Goal: Task Accomplishment & Management: Use online tool/utility

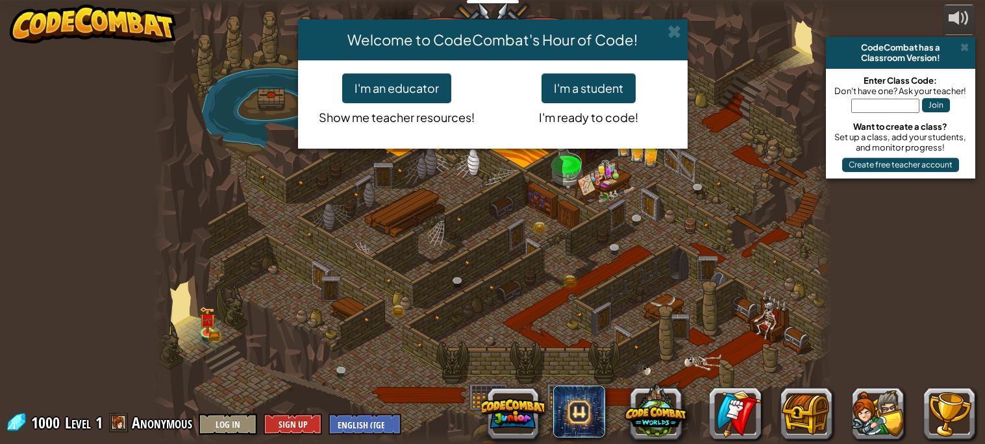
click at [962, 47] on div "Welcome to CodeCombat's Hour of Code! I'm an educator Show me teacher resources…" at bounding box center [492, 222] width 985 height 444
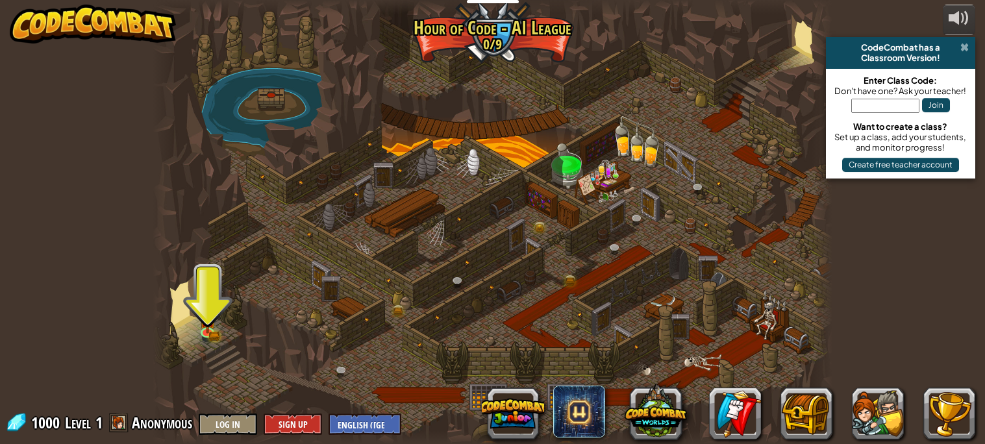
click at [964, 49] on span at bounding box center [964, 47] width 8 height 10
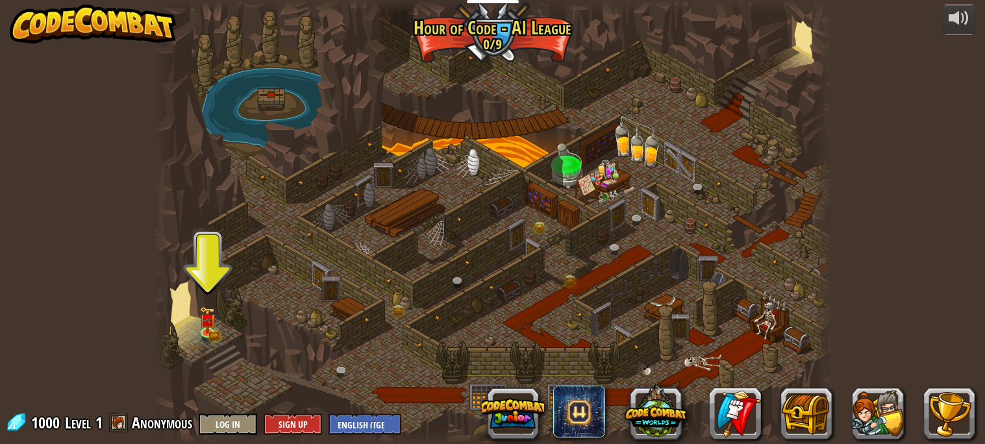
click at [218, 321] on div at bounding box center [492, 222] width 679 height 444
click at [213, 324] on img at bounding box center [207, 313] width 16 height 36
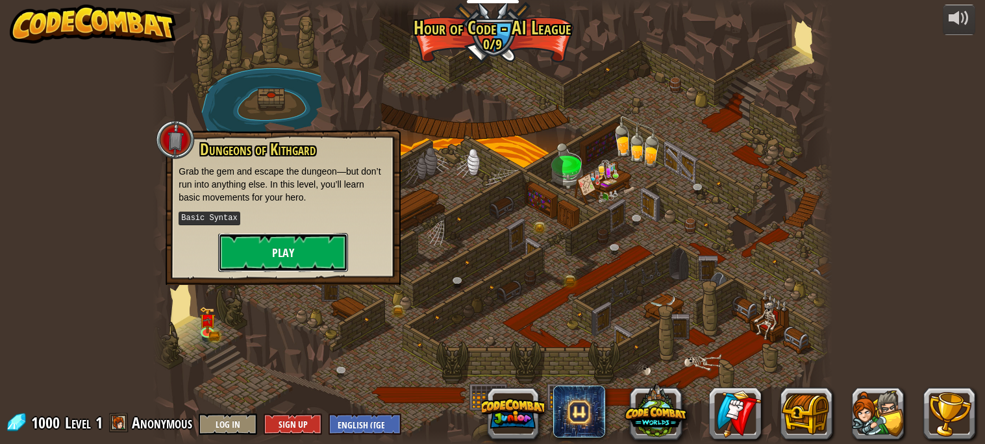
click at [287, 260] on button "Play" at bounding box center [283, 252] width 130 height 39
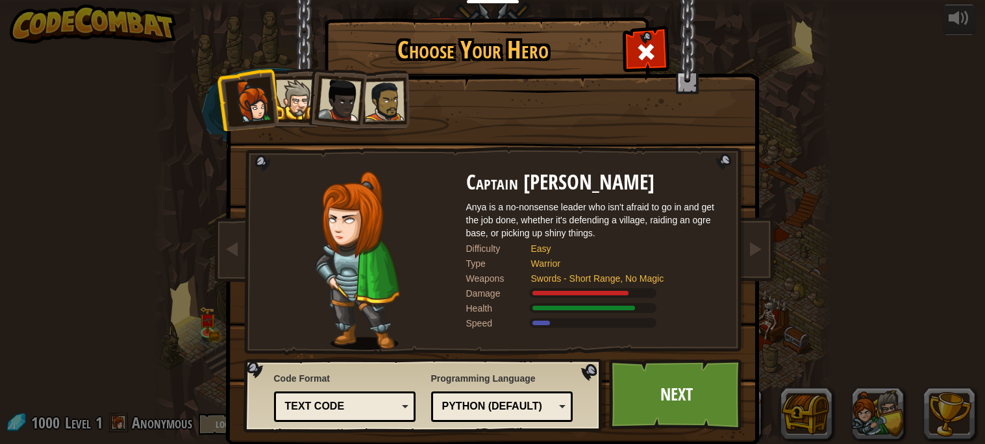
click at [285, 88] on div at bounding box center [296, 100] width 40 height 40
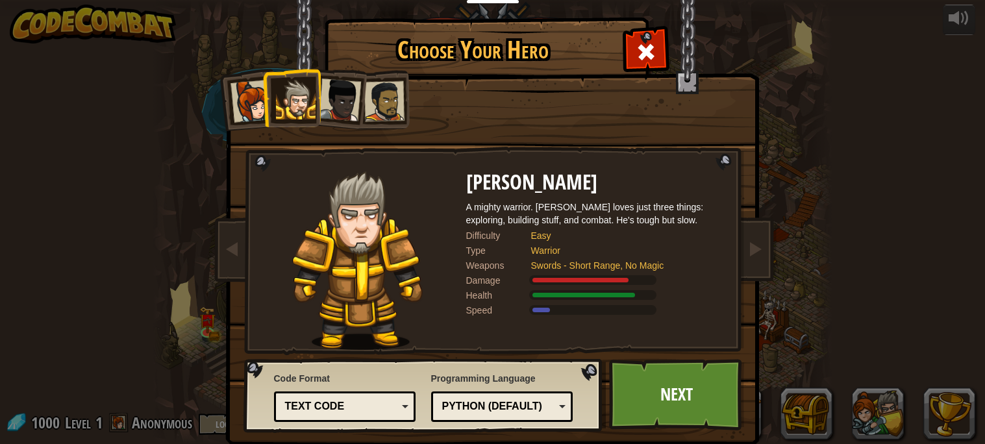
click at [256, 101] on div at bounding box center [251, 101] width 43 height 43
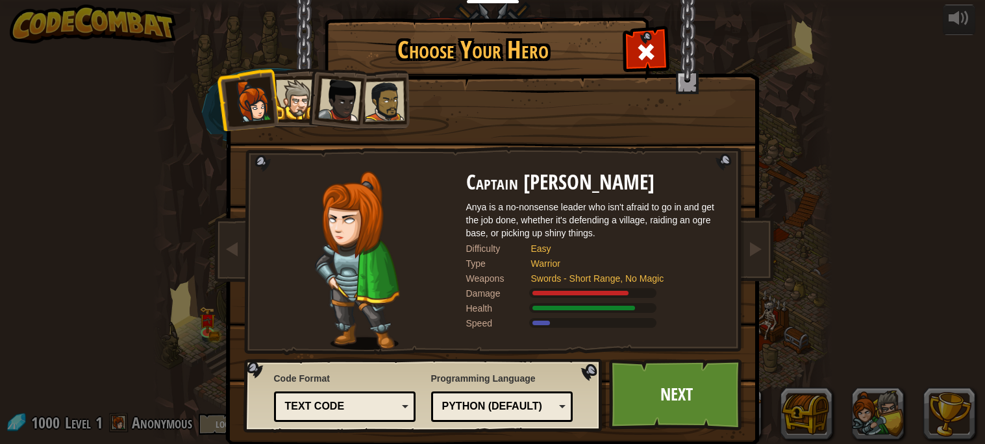
click at [299, 101] on div at bounding box center [296, 100] width 40 height 40
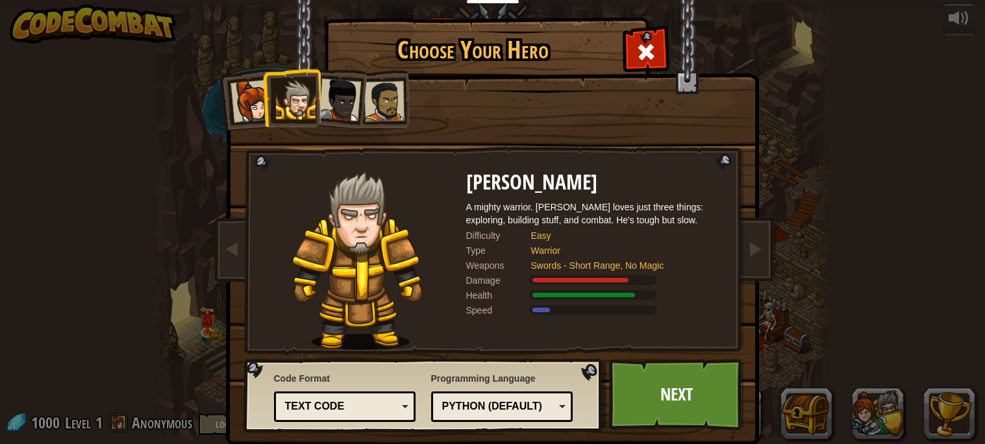
click at [341, 108] on div at bounding box center [339, 100] width 43 height 43
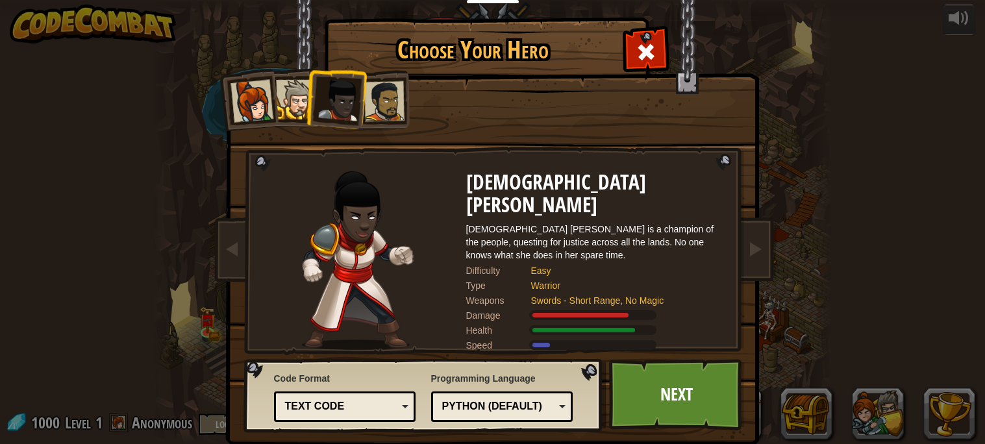
click at [372, 113] on div at bounding box center [383, 101] width 40 height 40
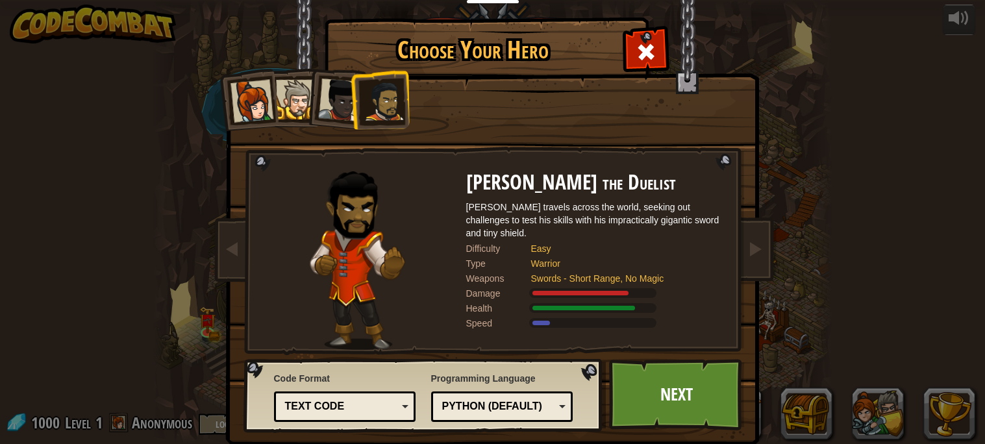
click at [278, 103] on div at bounding box center [296, 100] width 40 height 40
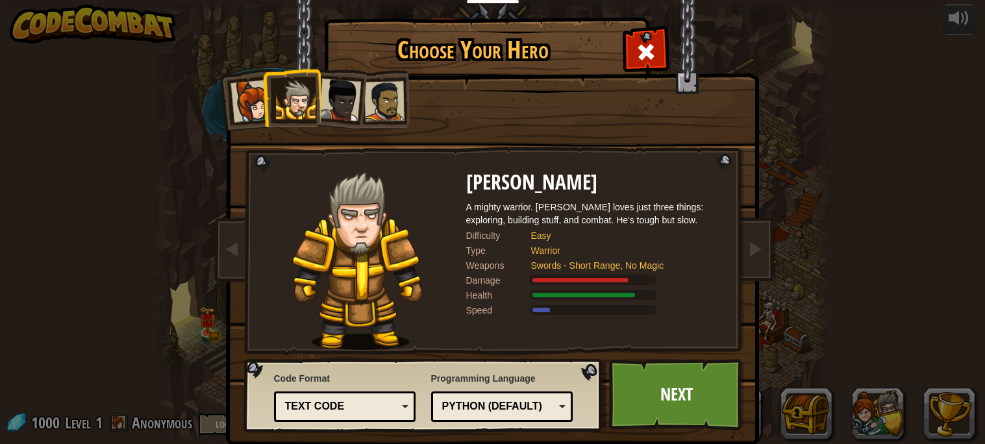
click at [465, 408] on div "Python (Default)" at bounding box center [498, 406] width 112 height 15
click at [360, 408] on div "Text code" at bounding box center [341, 406] width 112 height 15
click at [337, 382] on div "Code Format Text code Blocks and code Blocks Blocks (Icons) Text code Blocks - …" at bounding box center [345, 397] width 142 height 56
click at [659, 401] on link "Next" at bounding box center [677, 394] width 136 height 71
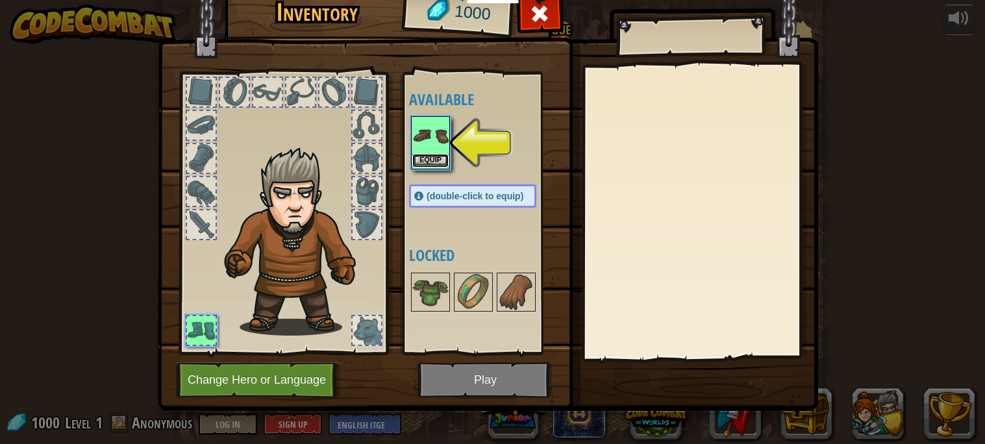
click at [429, 156] on button "Equip" at bounding box center [430, 161] width 36 height 14
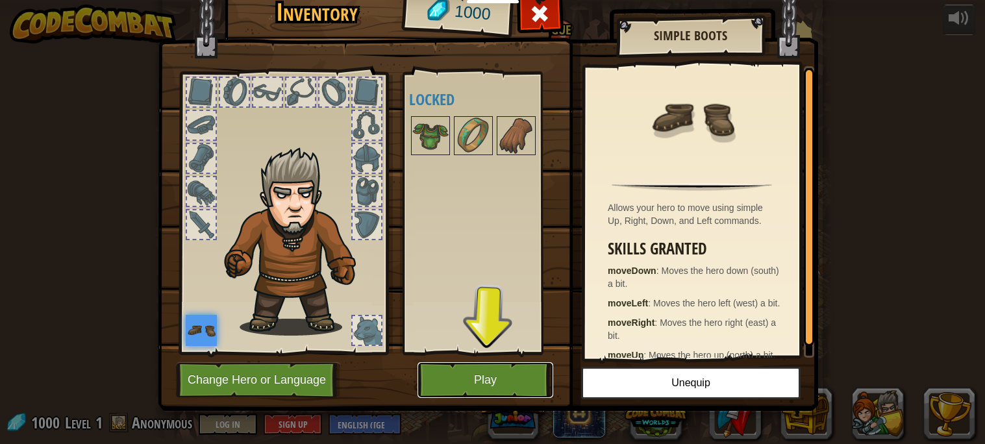
click at [465, 379] on button "Play" at bounding box center [485, 380] width 136 height 36
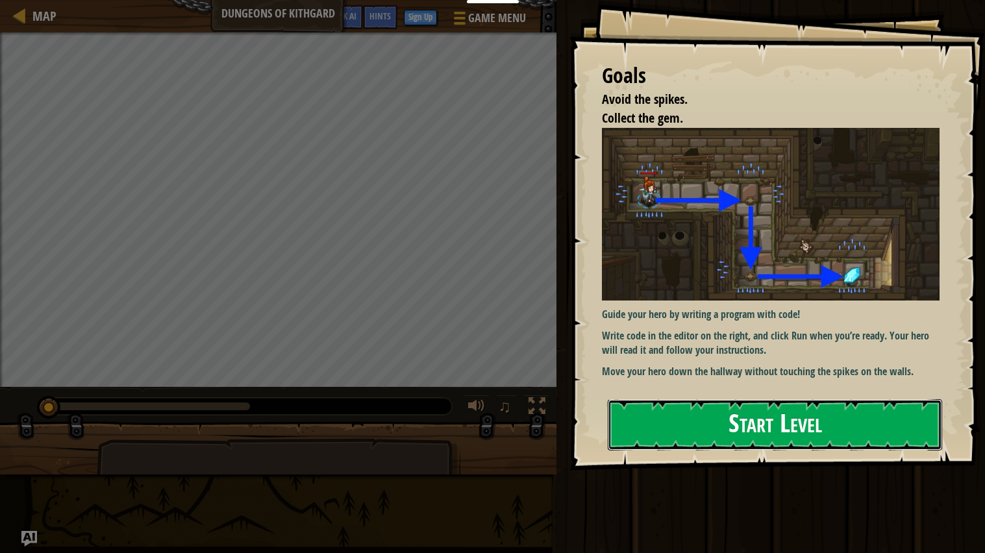
click at [761, 425] on button "Start Level" at bounding box center [774, 424] width 334 height 51
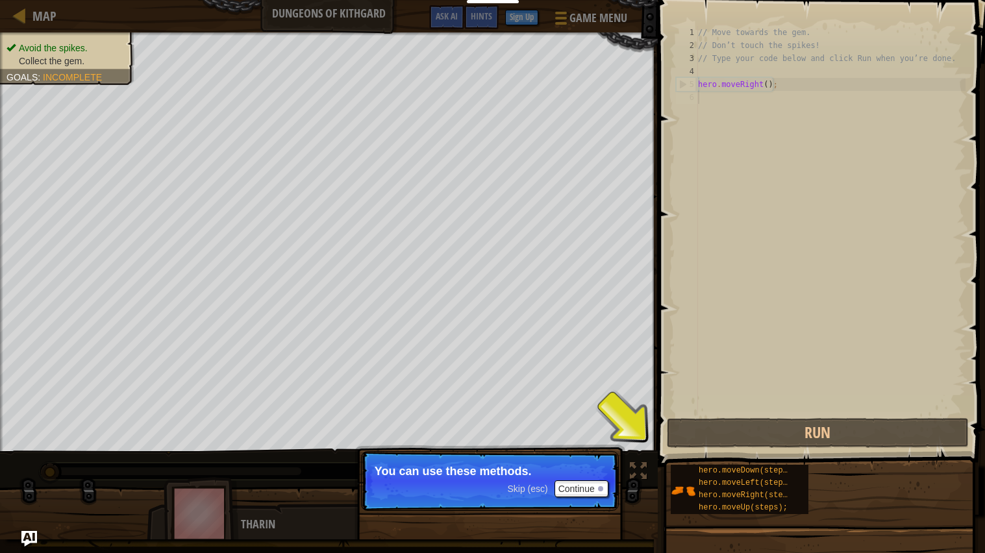
type textarea "hero.moveRight();"
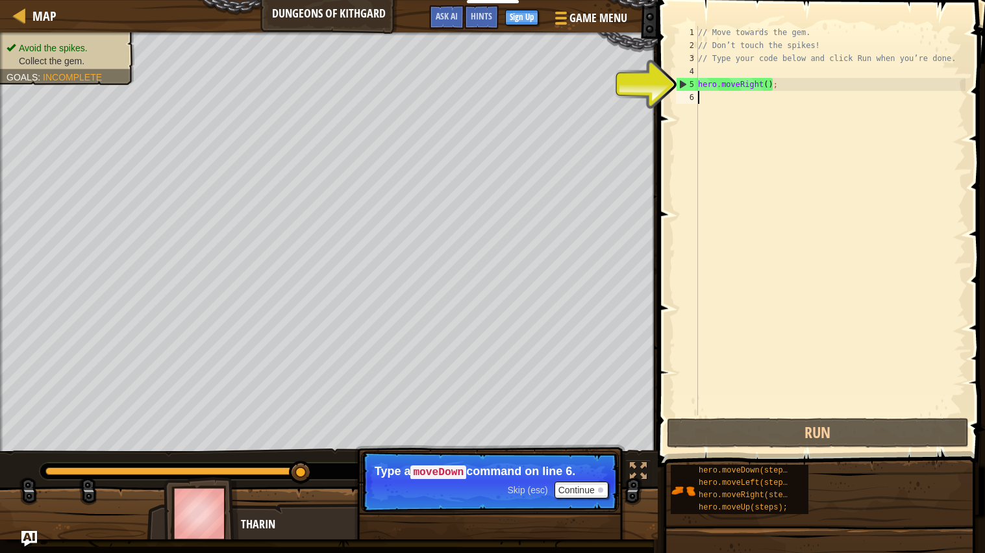
click at [767, 81] on div "// Move towards the gem. // Don’t touch the spikes! // Type your code below and…" at bounding box center [830, 233] width 270 height 415
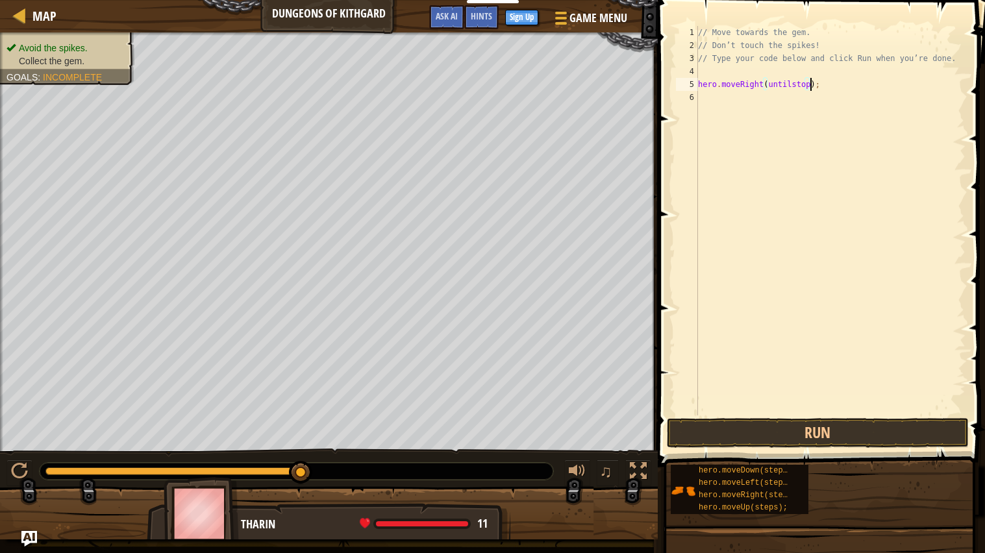
scroll to position [5, 9]
click at [694, 90] on div "5" at bounding box center [687, 84] width 22 height 13
type textarea "hero.moveRight(untilstop);"
click at [702, 97] on div "// Move towards the gem. // Don’t touch the spikes! // Type your code below and…" at bounding box center [830, 233] width 270 height 415
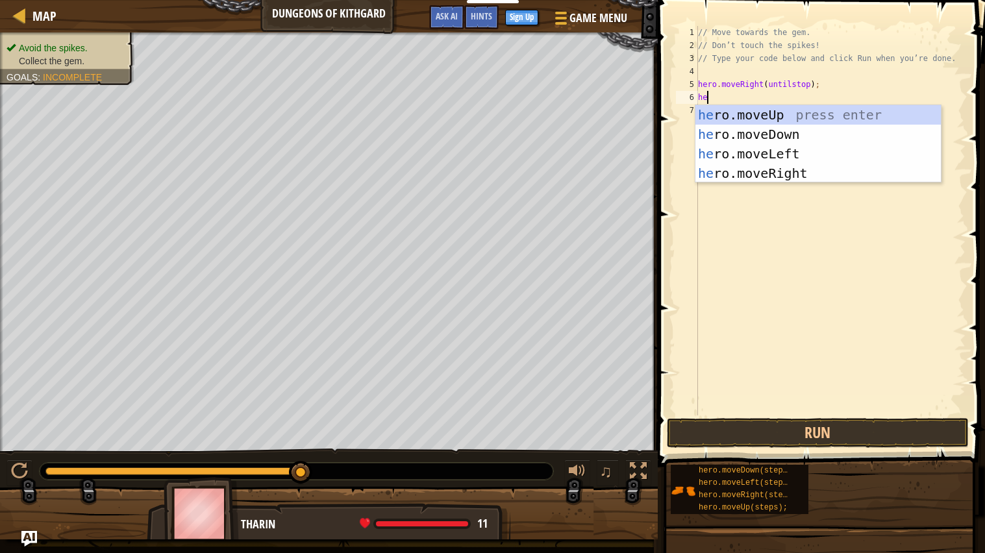
scroll to position [5, 1]
type textarea "hero."
click at [736, 138] on div "hero. moveUp press enter hero. moveDown press enter hero. moveLeft press enter …" at bounding box center [817, 163] width 245 height 117
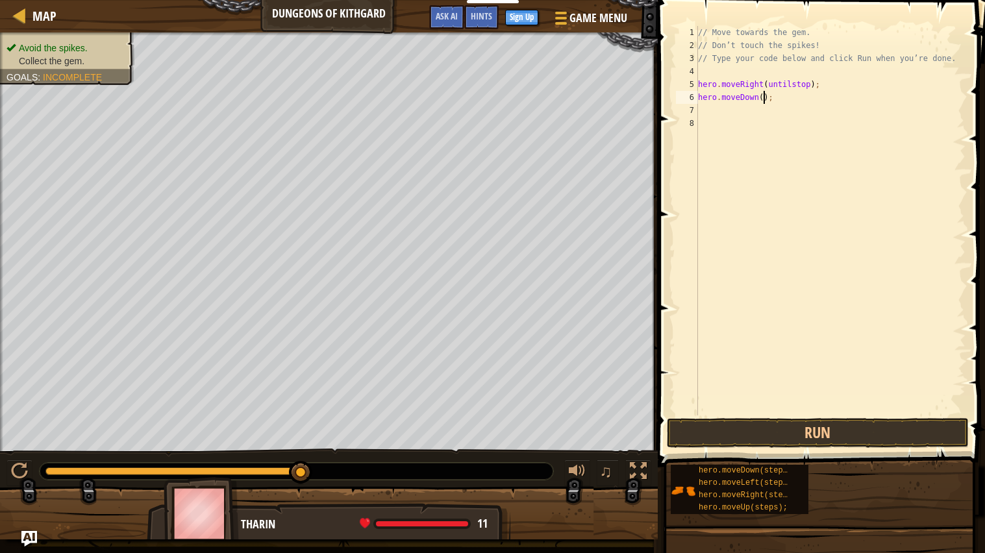
click at [763, 98] on div "// Move towards the gem. // Don’t touch the spikes! // Type your code below and…" at bounding box center [830, 233] width 270 height 415
click at [820, 439] on button "Run" at bounding box center [818, 433] width 302 height 30
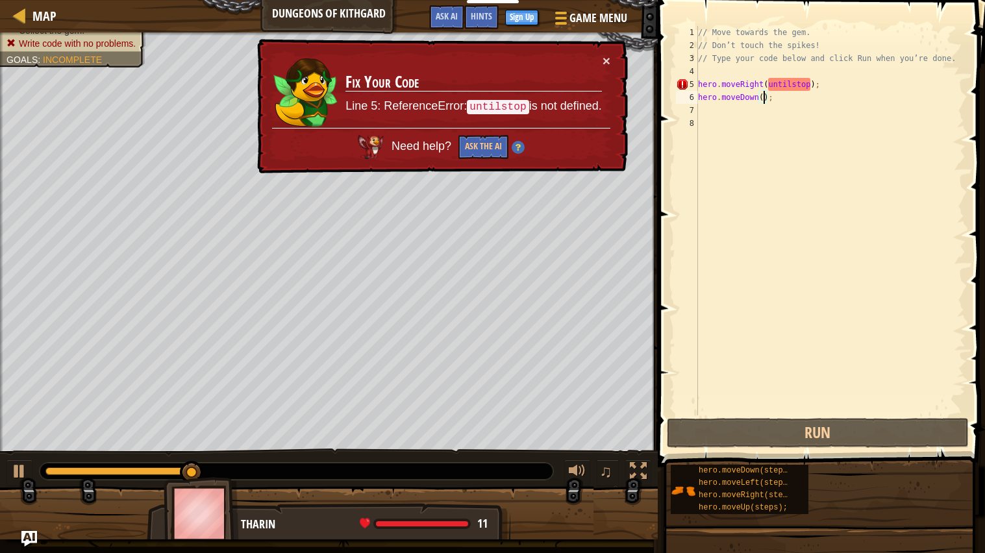
click at [611, 60] on div "× Fix Your Code Line 5: ReferenceError: untilstop is not defined. Need help? As…" at bounding box center [441, 106] width 375 height 140
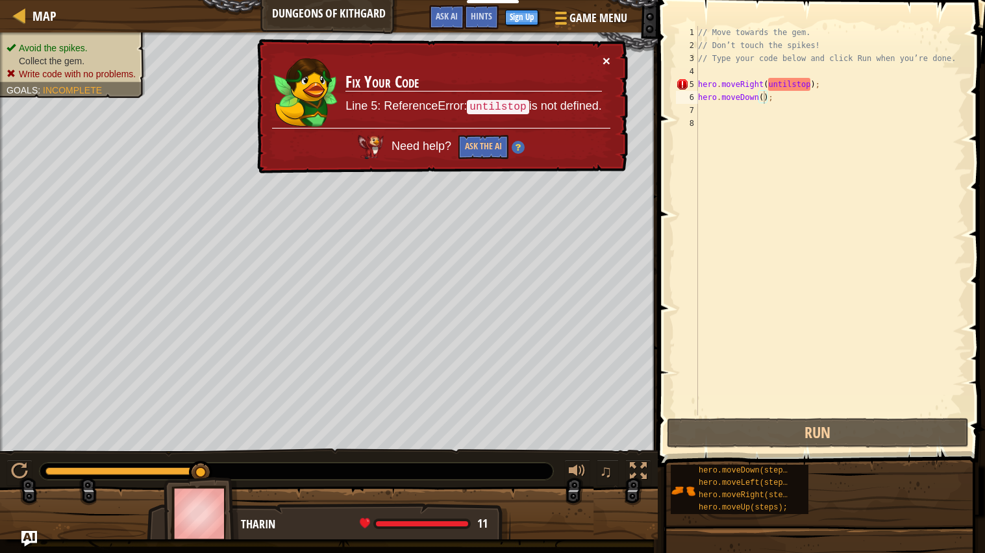
click at [605, 64] on button "×" at bounding box center [606, 62] width 8 height 14
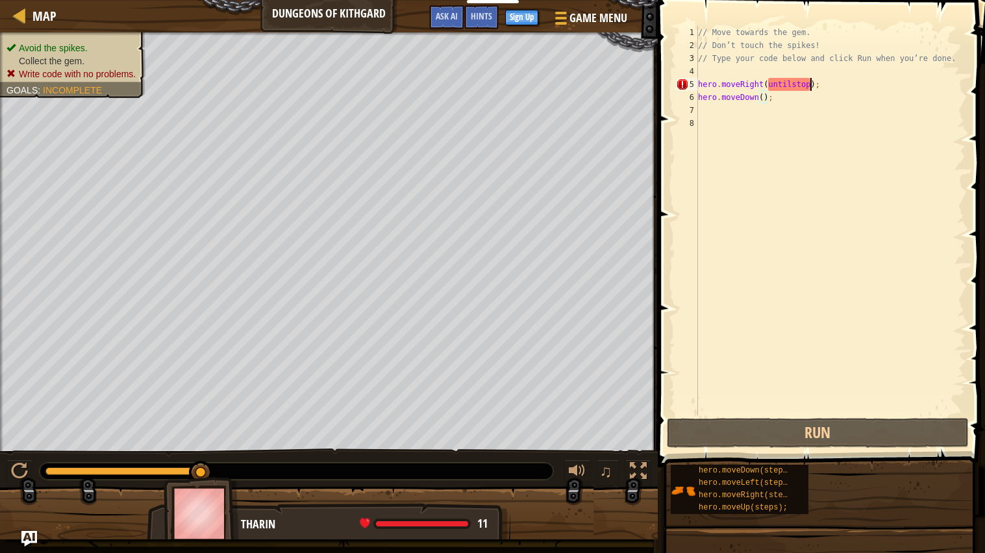
click at [809, 82] on div "// Move towards the gem. // Don’t touch the spikes! // Type your code below and…" at bounding box center [830, 233] width 270 height 415
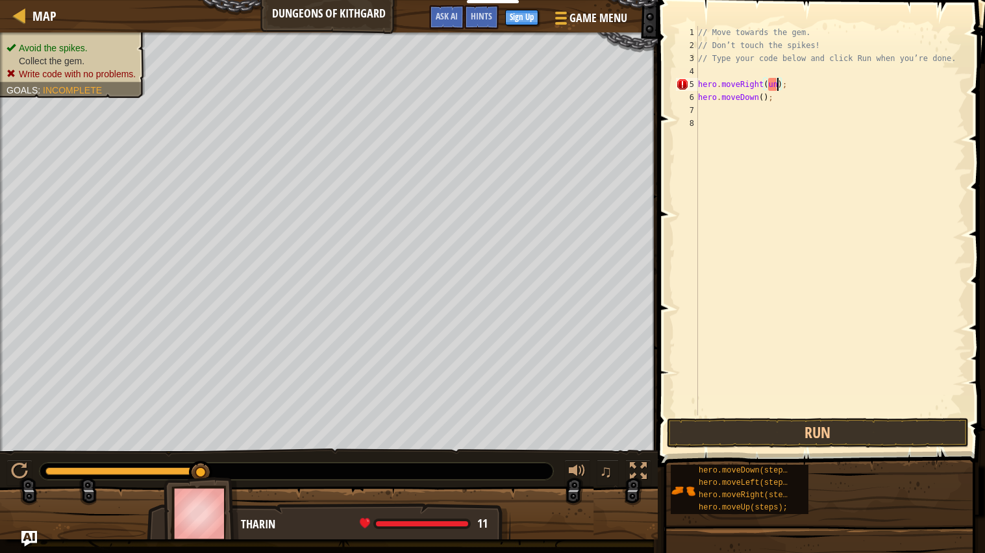
type textarea "hero.moveRight();"
click at [855, 436] on button "Run" at bounding box center [818, 433] width 302 height 30
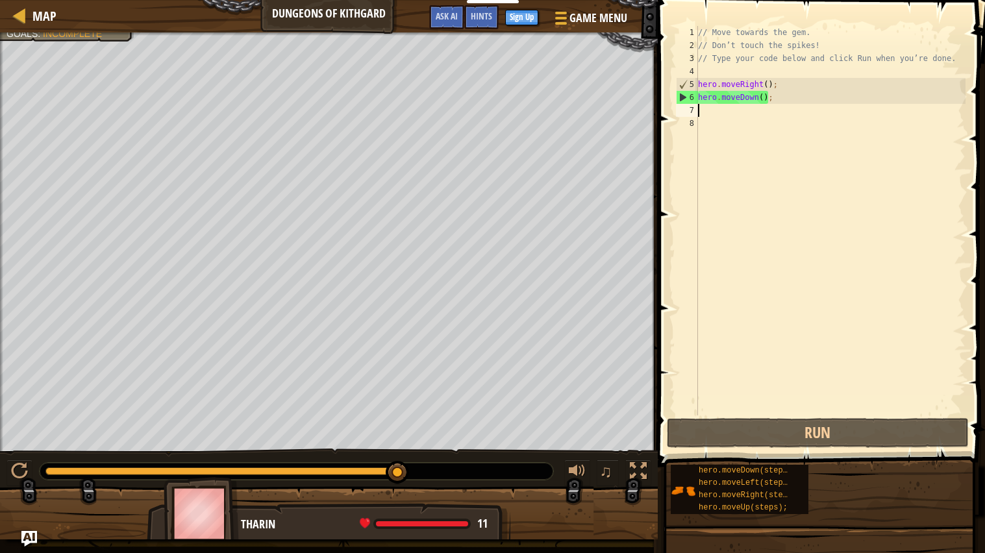
click at [702, 112] on div "// Move towards the gem. // Don’t touch the spikes! // Type your code below and…" at bounding box center [830, 233] width 270 height 415
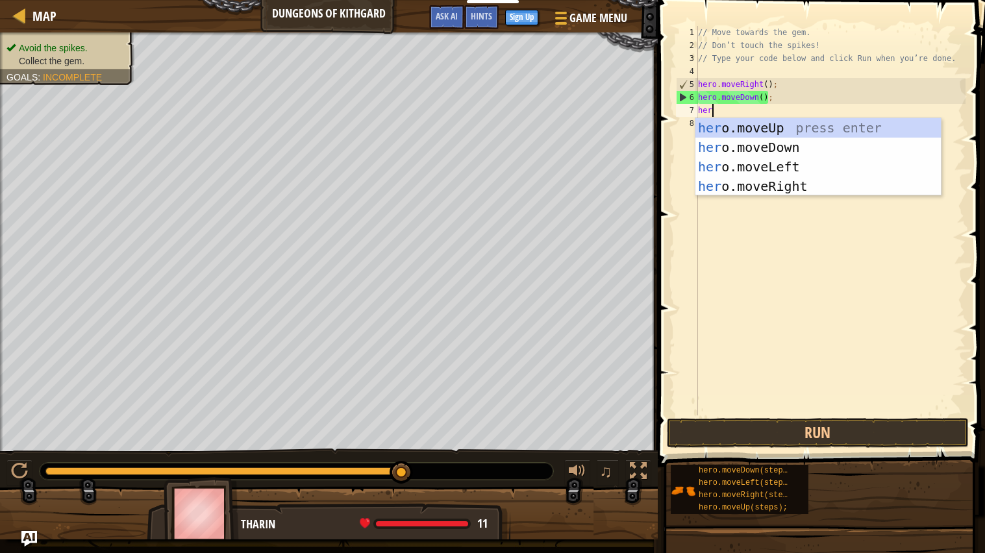
scroll to position [5, 1]
type textarea "hero."
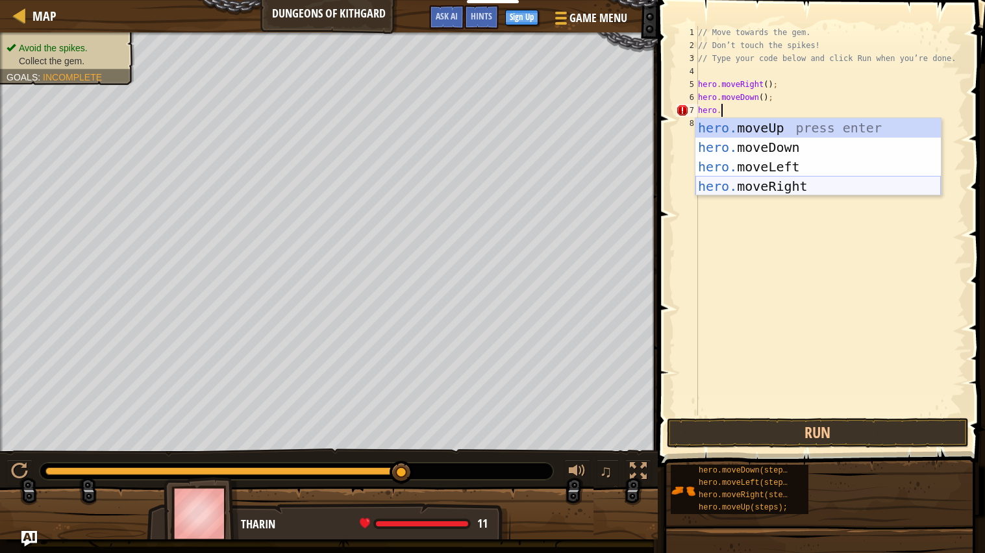
click at [773, 192] on div "hero. moveUp press enter hero. moveDown press enter hero. moveLeft press enter …" at bounding box center [817, 176] width 245 height 117
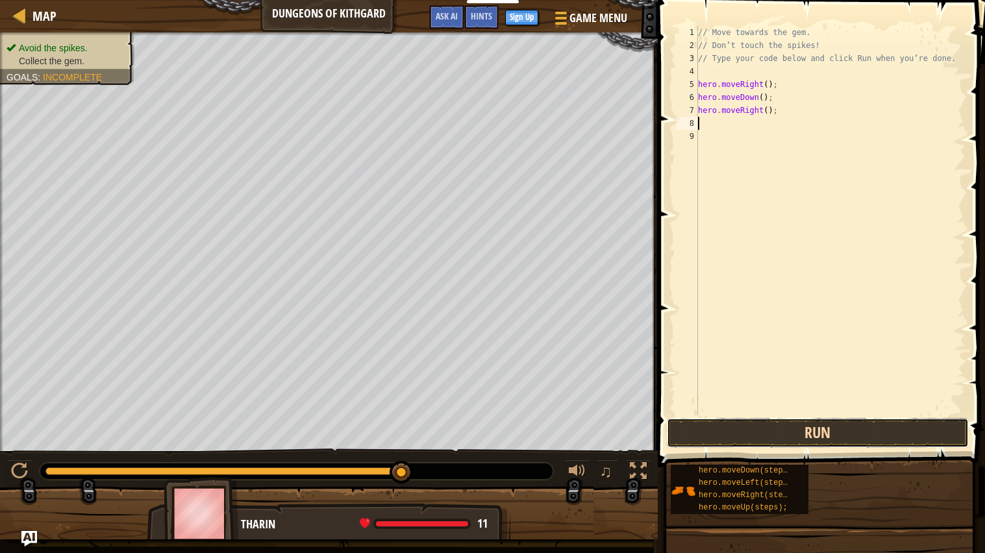
click at [711, 437] on button "Run" at bounding box center [818, 433] width 302 height 30
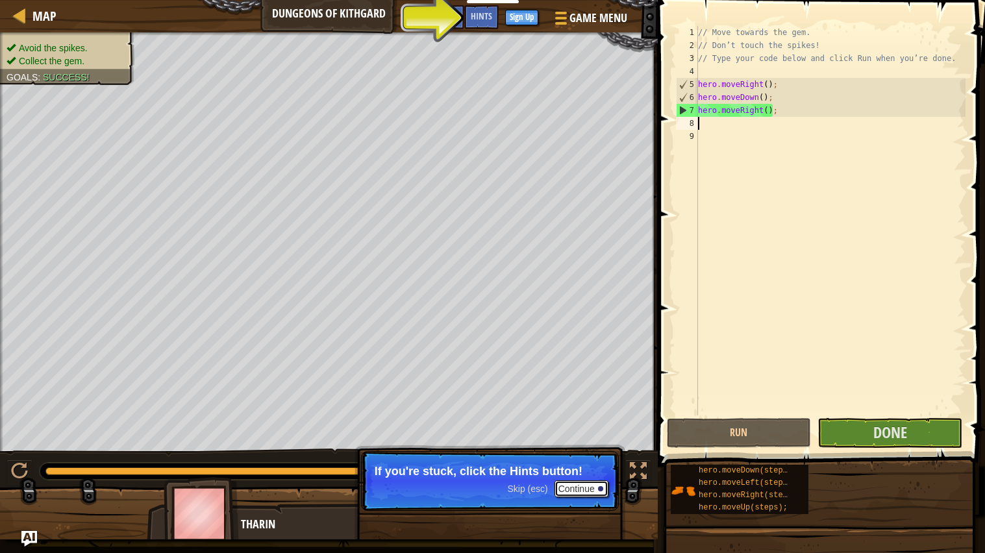
click at [578, 443] on button "Continue" at bounding box center [581, 488] width 54 height 17
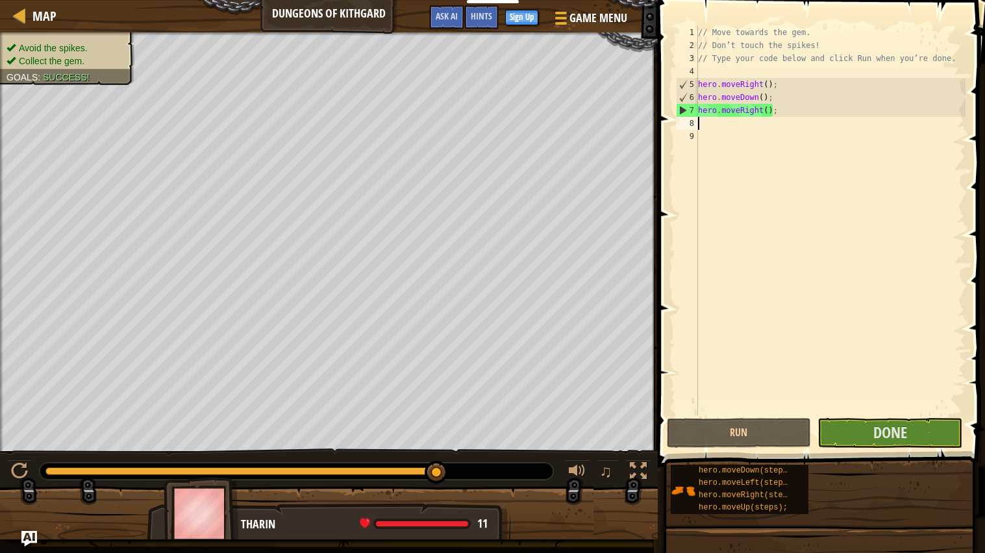
drag, startPoint x: 437, startPoint y: 479, endPoint x: 537, endPoint y: 470, distance: 101.0
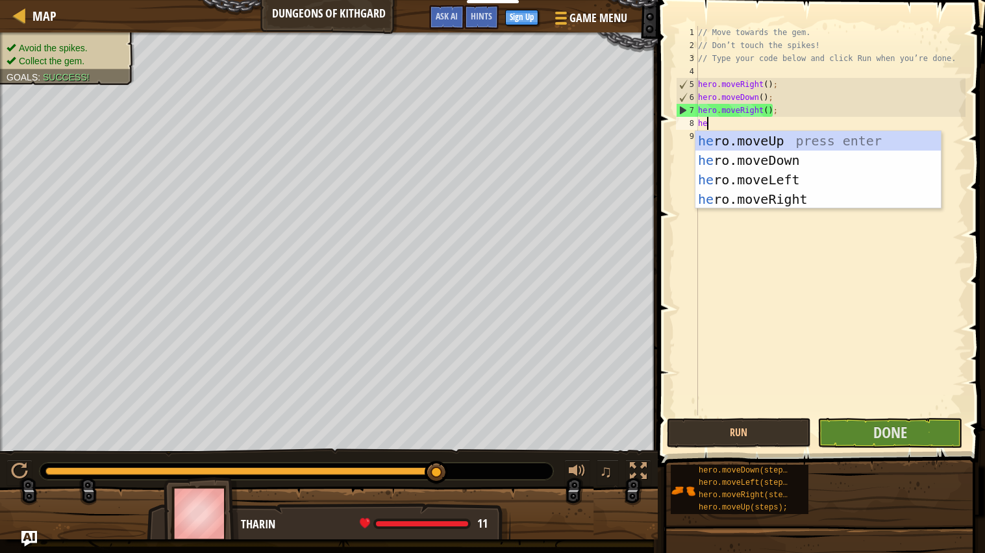
scroll to position [5, 1]
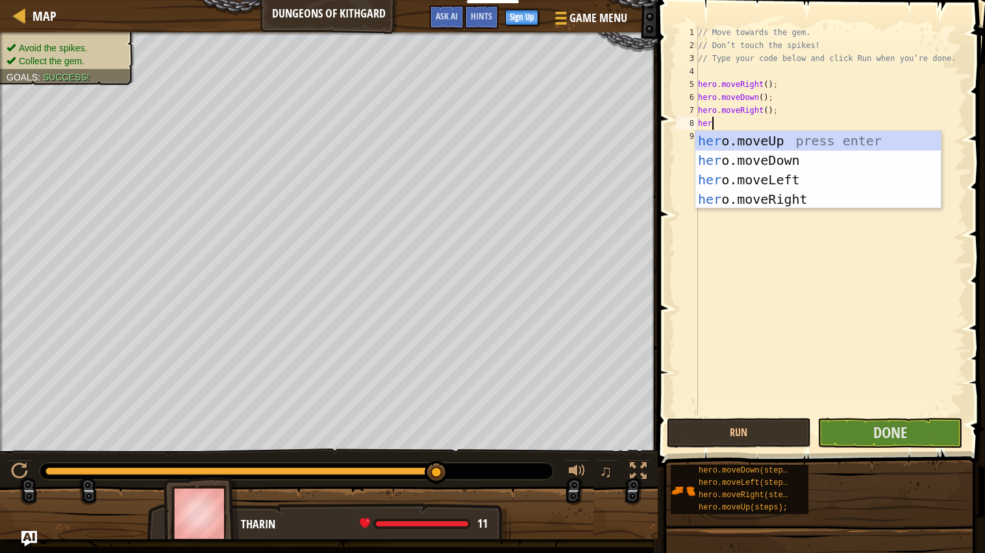
type textarea "her."
click at [751, 199] on div "her o . moveUp press enter her o . moveDown press enter her o . moveLeft press …" at bounding box center [817, 189] width 245 height 117
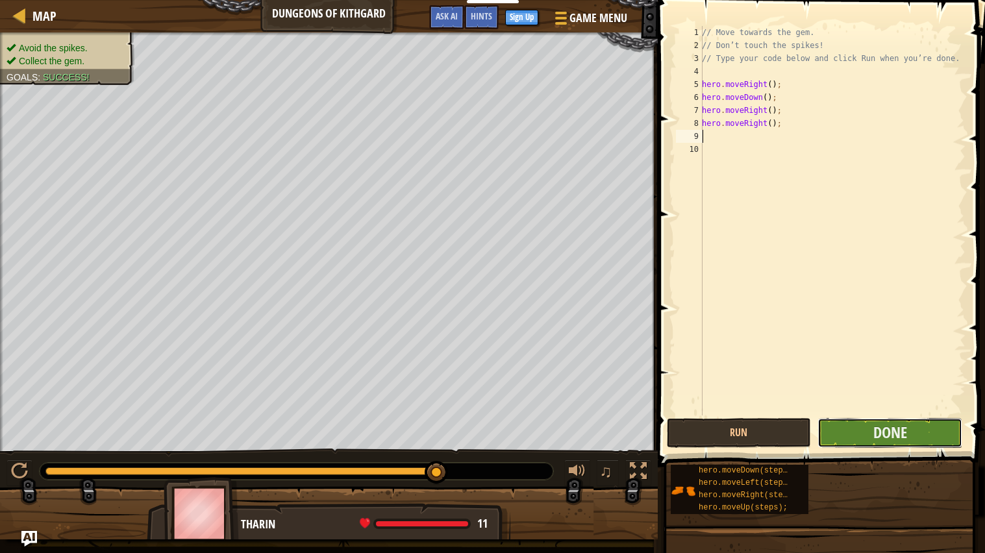
click at [865, 443] on button "Done" at bounding box center [889, 433] width 145 height 30
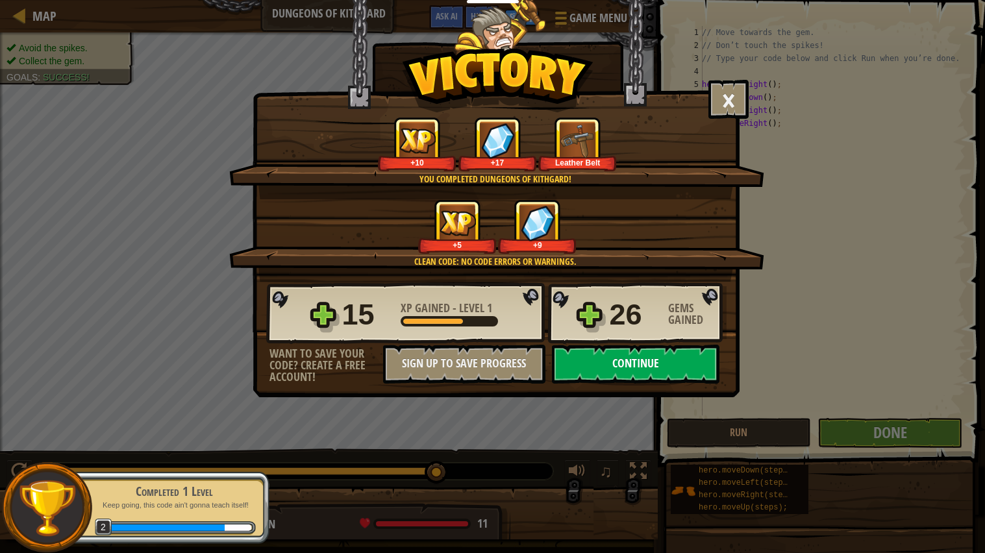
click at [595, 384] on button "Continue" at bounding box center [635, 364] width 167 height 39
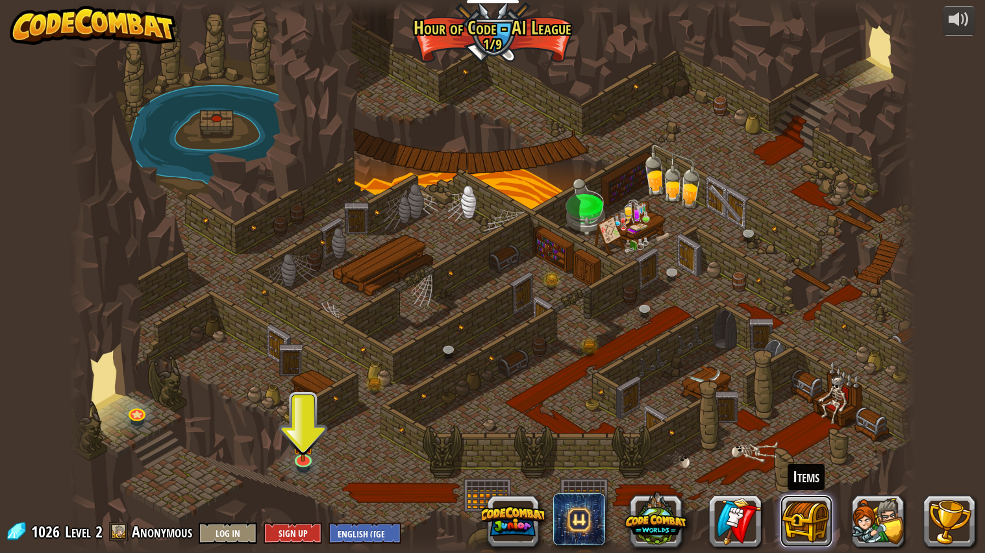
click at [809, 443] on button at bounding box center [806, 521] width 52 height 52
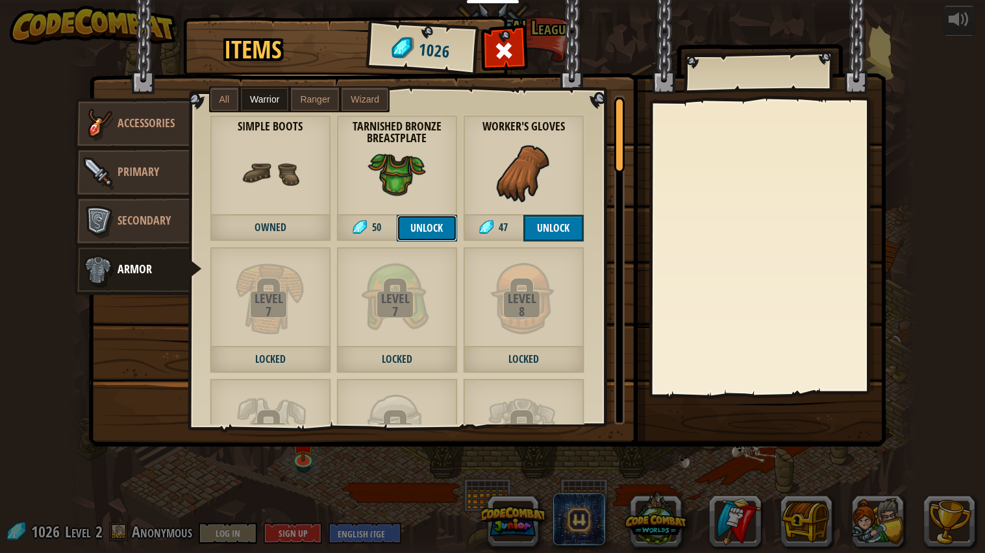
click at [410, 230] on button "Unlock" at bounding box center [427, 228] width 60 height 27
click at [435, 227] on button "Confirm" at bounding box center [427, 228] width 60 height 27
click at [551, 223] on button "Unlock" at bounding box center [553, 228] width 60 height 27
click at [548, 229] on button "Confirm" at bounding box center [553, 228] width 60 height 27
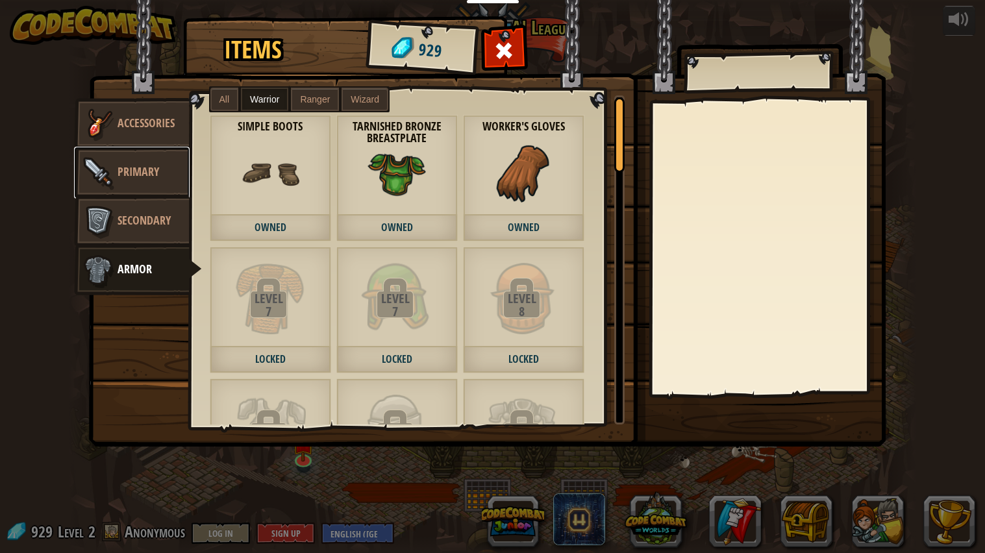
click at [164, 168] on link "Primary" at bounding box center [132, 173] width 116 height 52
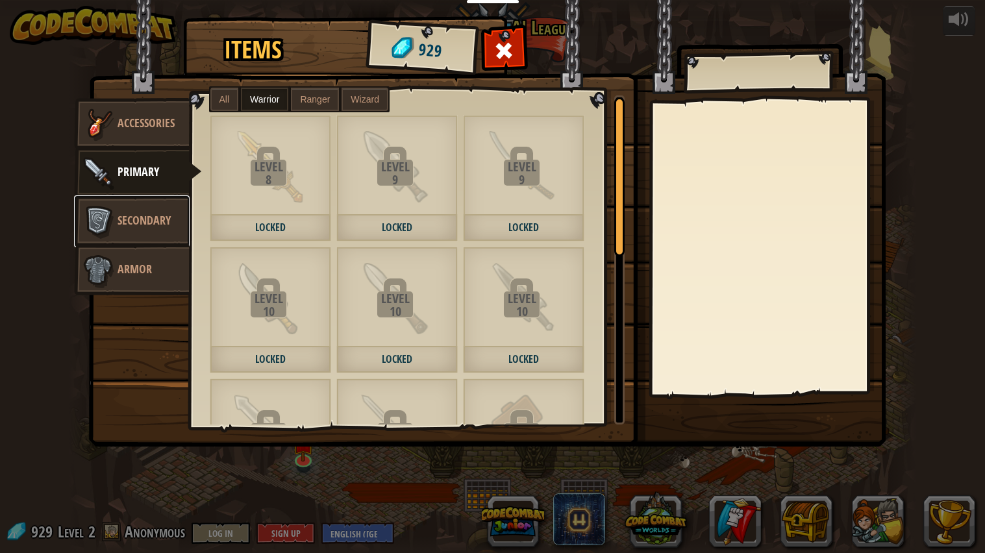
click at [141, 220] on span "Secondary" at bounding box center [143, 220] width 53 height 16
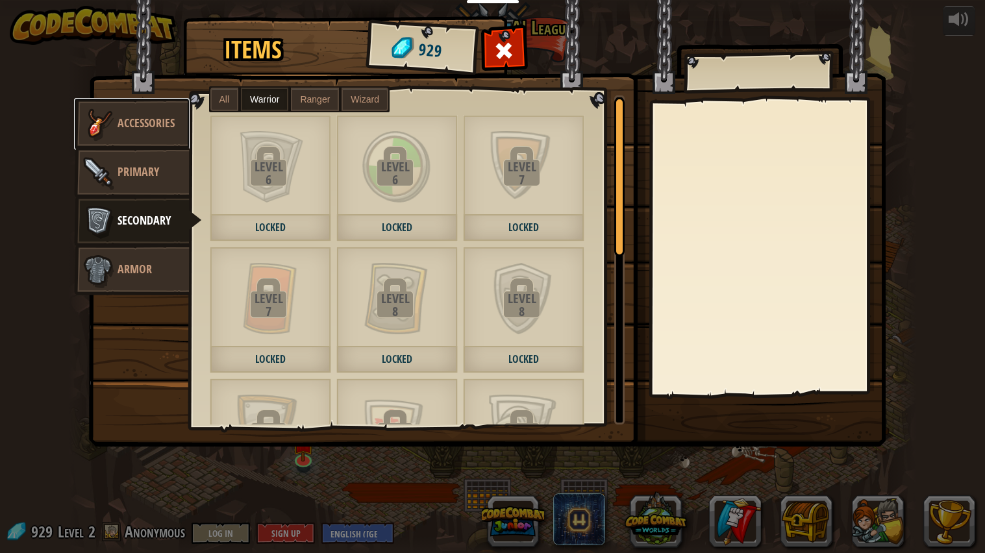
click at [144, 129] on span "Accessories" at bounding box center [145, 123] width 57 height 16
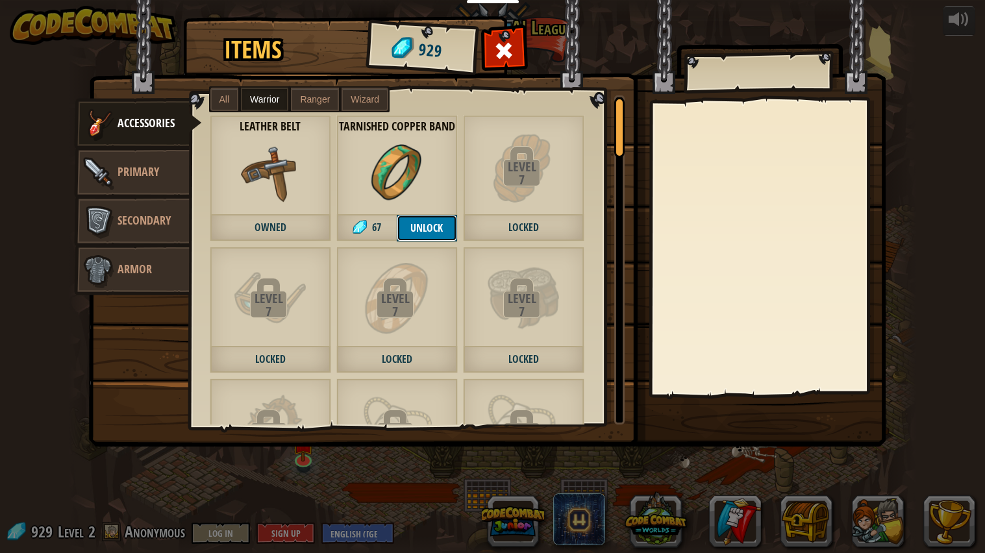
click at [422, 234] on button "Unlock" at bounding box center [427, 228] width 60 height 27
click at [430, 227] on button "Confirm" at bounding box center [427, 228] width 60 height 27
click at [121, 273] on span "Armor" at bounding box center [134, 269] width 34 height 16
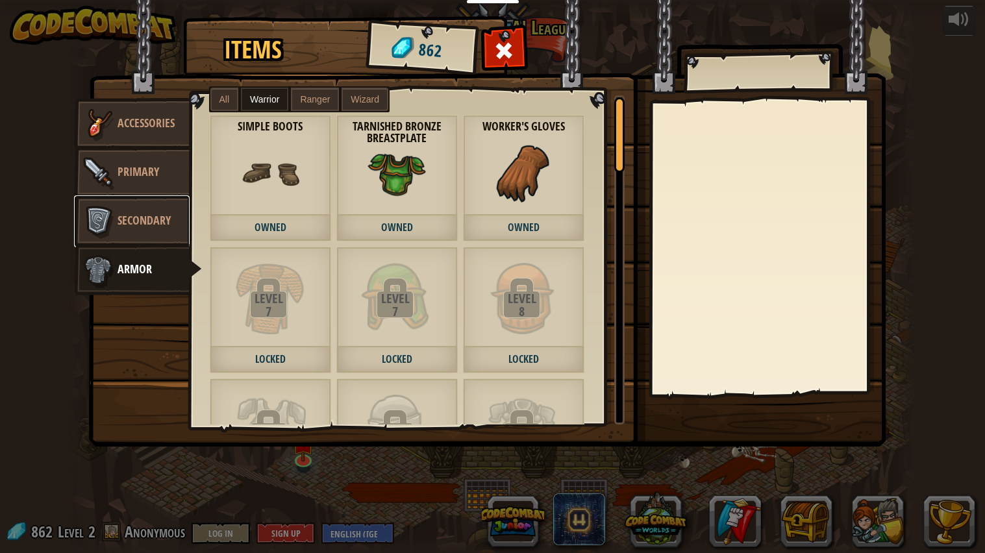
click at [158, 225] on span "Secondary" at bounding box center [143, 220] width 53 height 16
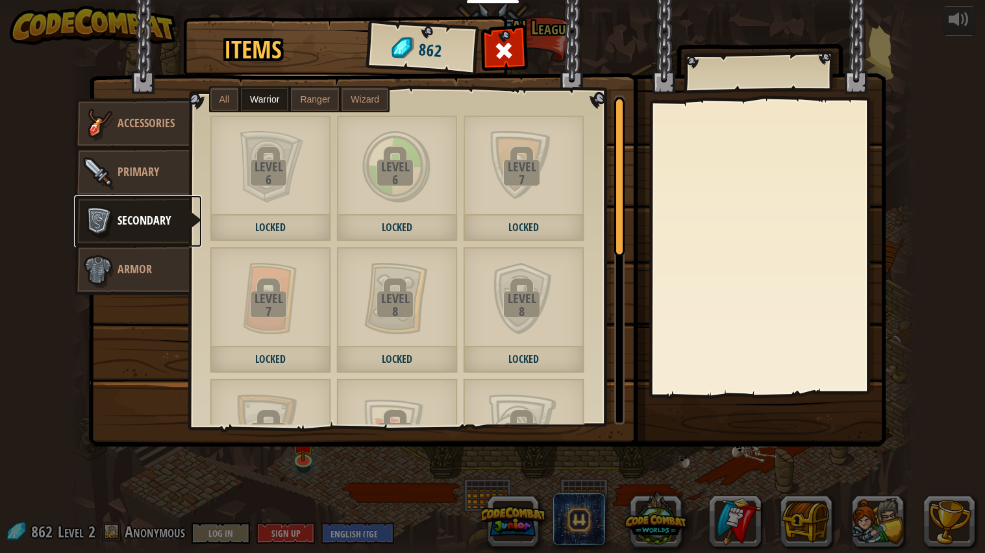
click at [145, 209] on link "Secondary" at bounding box center [138, 221] width 128 height 52
click at [141, 188] on link "Primary" at bounding box center [132, 173] width 116 height 52
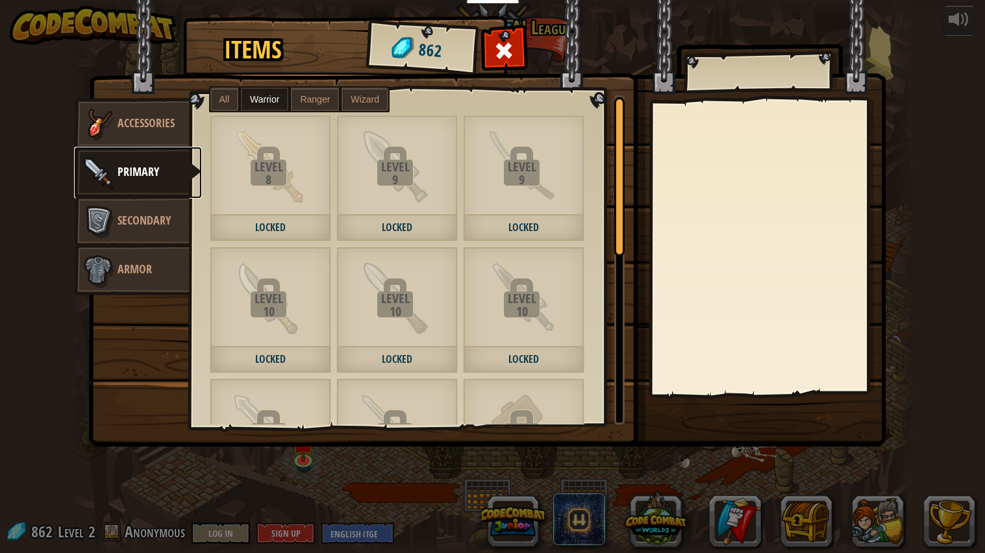
click at [127, 156] on link "Primary" at bounding box center [138, 173] width 128 height 52
click at [127, 111] on link "Accessories" at bounding box center [132, 124] width 116 height 52
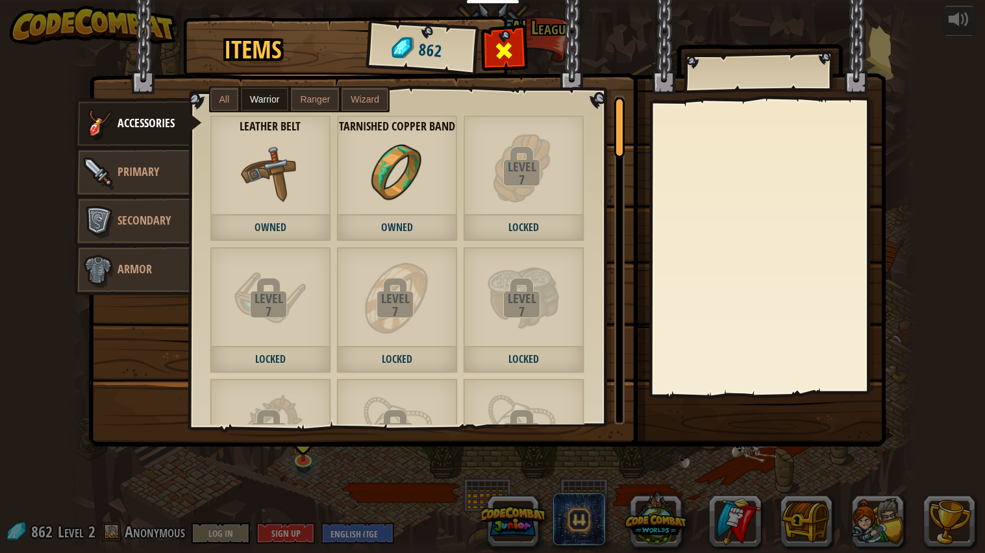
click at [510, 57] on span at bounding box center [503, 50] width 21 height 21
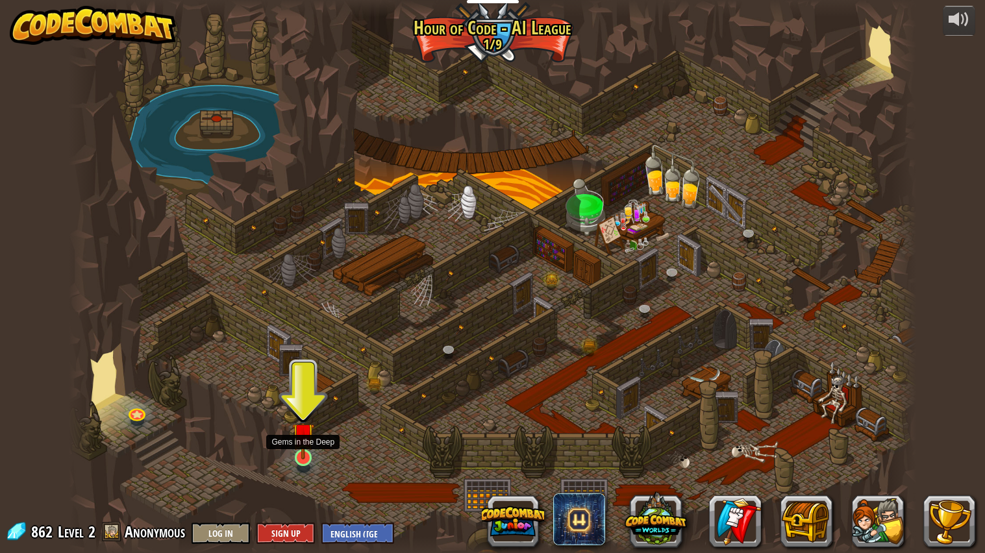
click at [297, 443] on img at bounding box center [303, 433] width 22 height 51
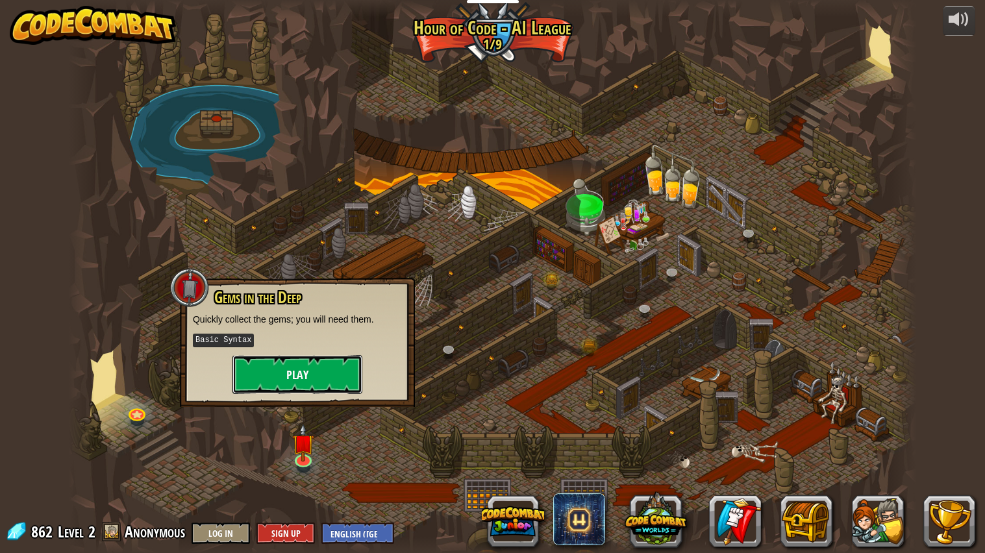
click at [254, 381] on button "Play" at bounding box center [297, 374] width 130 height 39
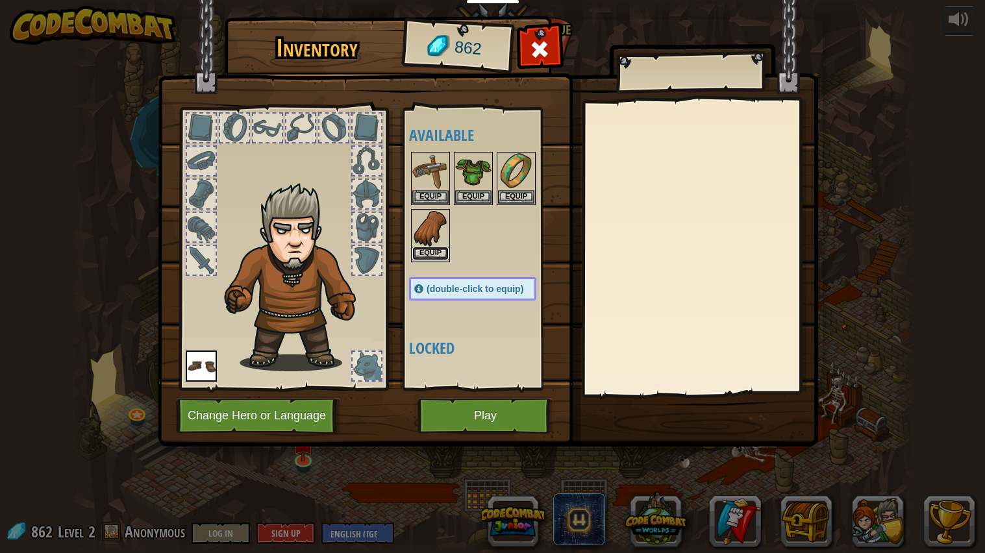
click at [429, 251] on button "Equip" at bounding box center [430, 254] width 36 height 14
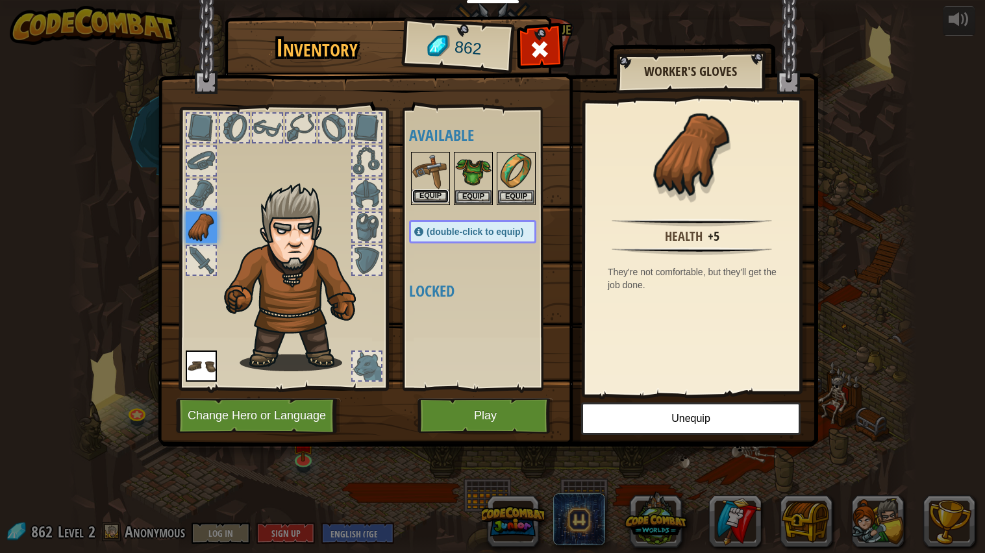
click at [427, 195] on button "Equip" at bounding box center [430, 197] width 36 height 14
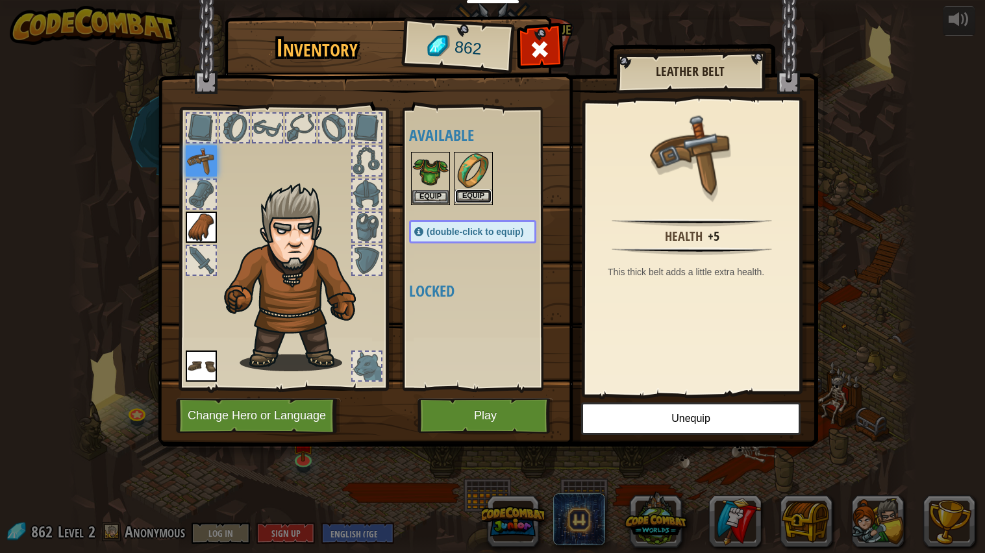
click at [456, 196] on button "Equip" at bounding box center [473, 197] width 36 height 14
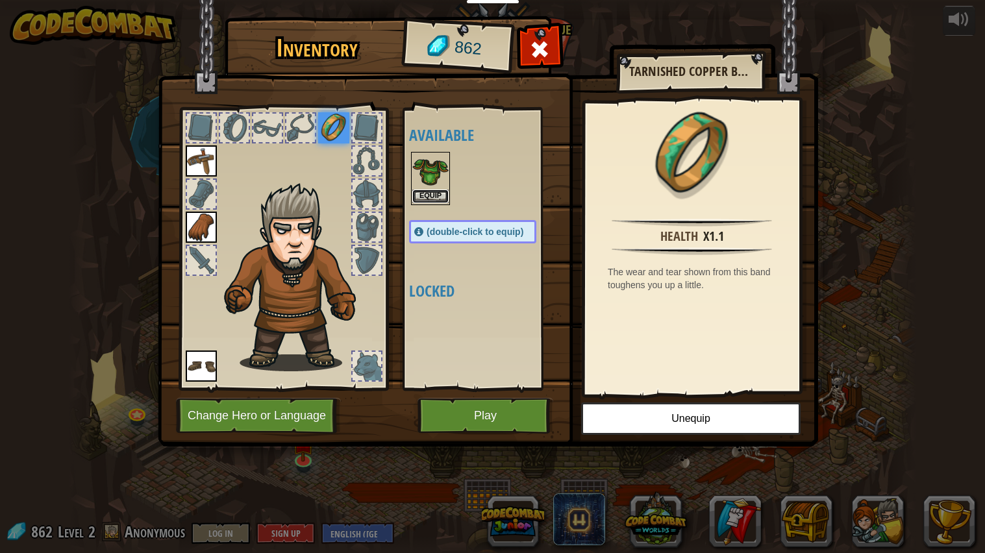
click at [425, 192] on button "Equip" at bounding box center [430, 197] width 36 height 14
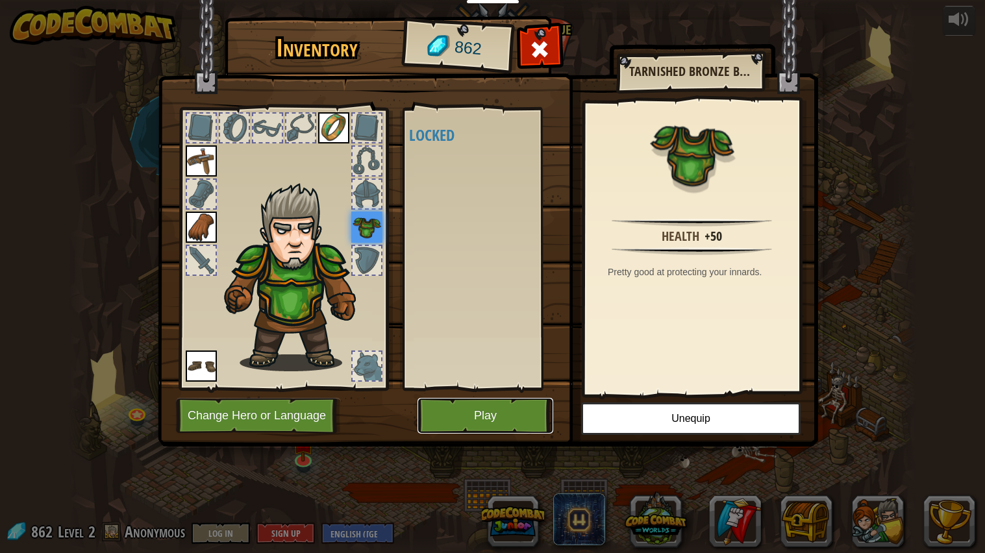
click at [478, 418] on button "Play" at bounding box center [485, 416] width 136 height 36
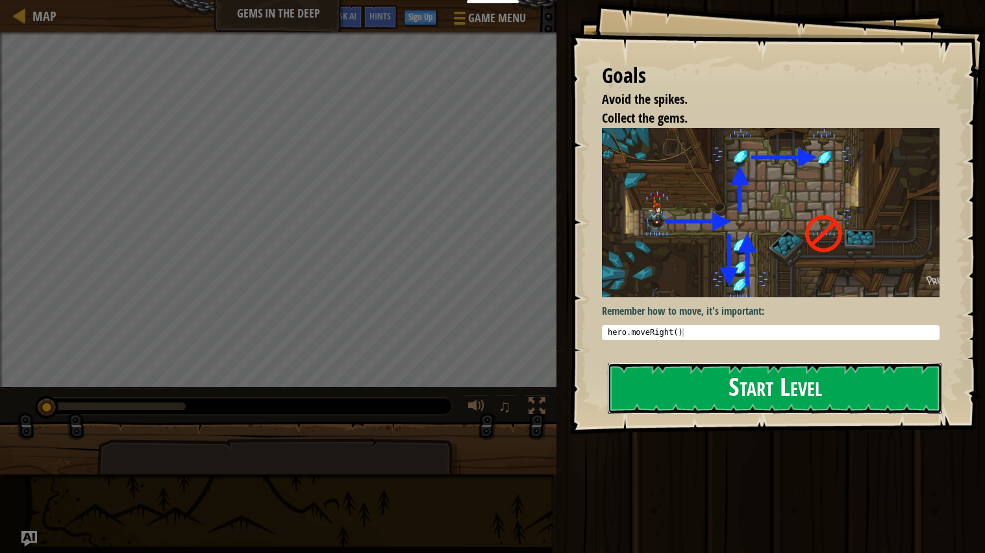
click at [672, 403] on button "Start Level" at bounding box center [774, 388] width 334 height 51
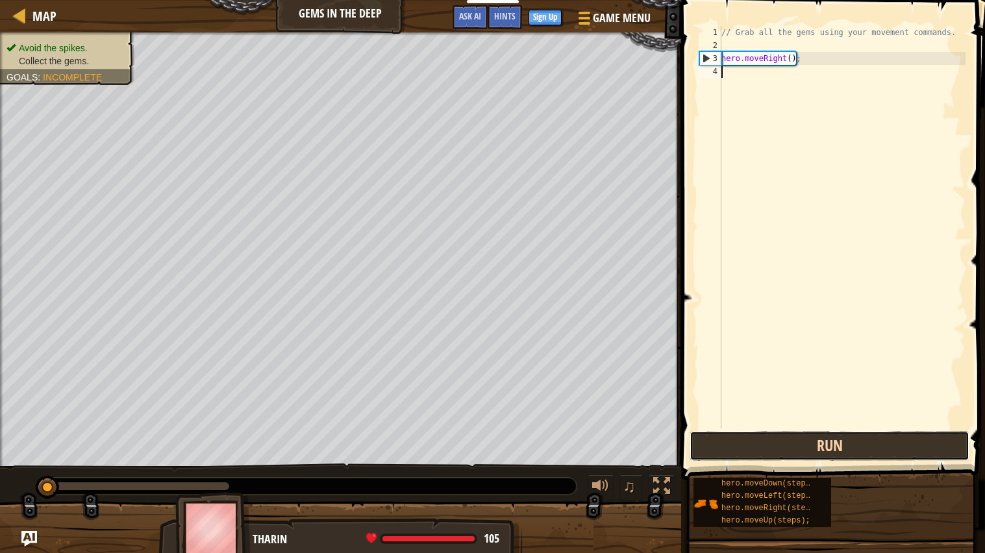
click at [825, 443] on button "Run" at bounding box center [829, 446] width 280 height 30
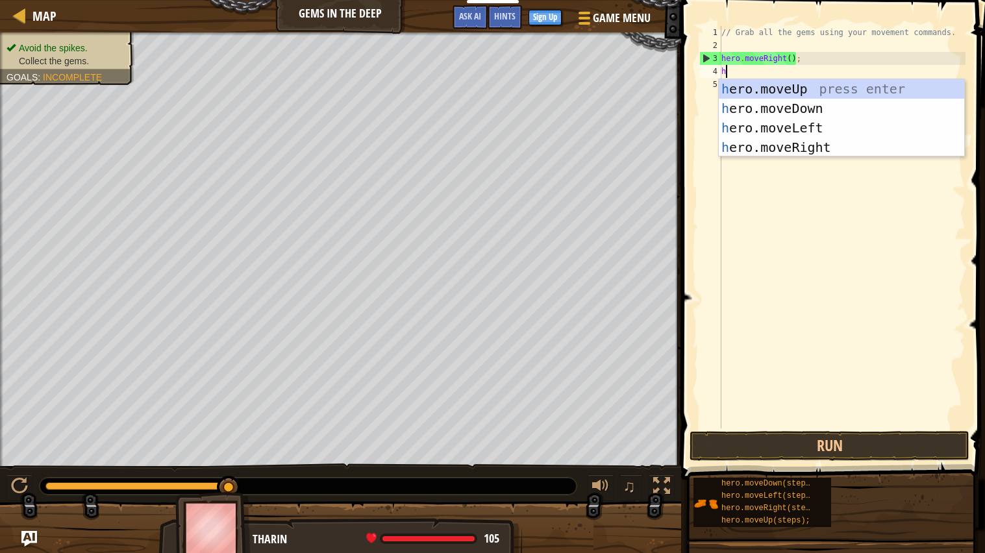
scroll to position [5, 0]
type textarea "hero"
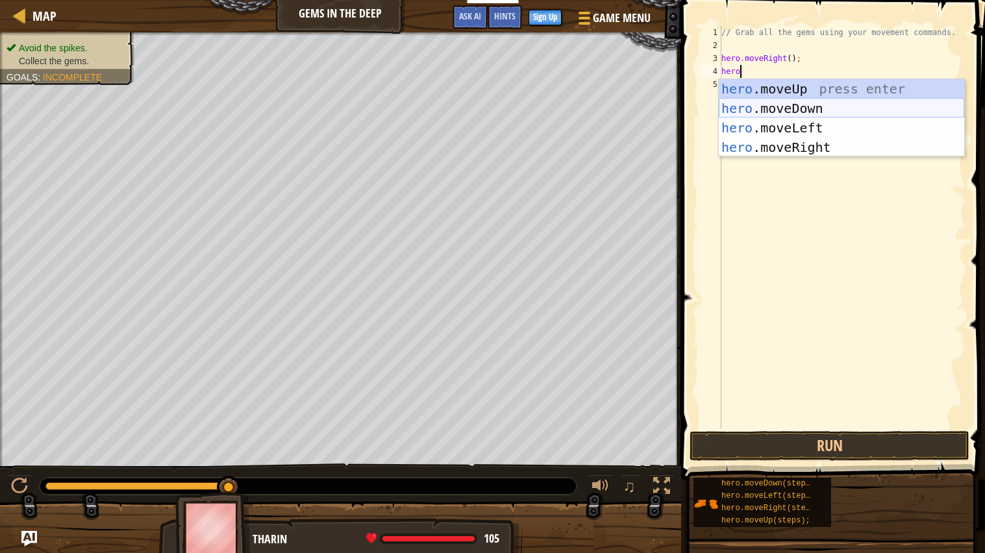
click at [756, 104] on div "hero .moveUp press enter hero .moveDown press enter hero .moveLeft press enter …" at bounding box center [840, 137] width 245 height 117
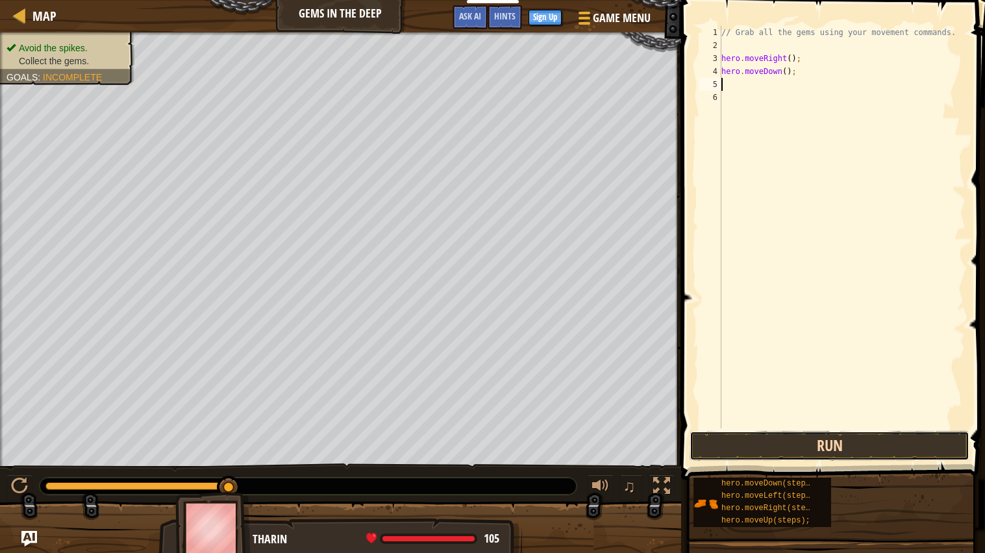
click at [778, 443] on button "Run" at bounding box center [829, 446] width 280 height 30
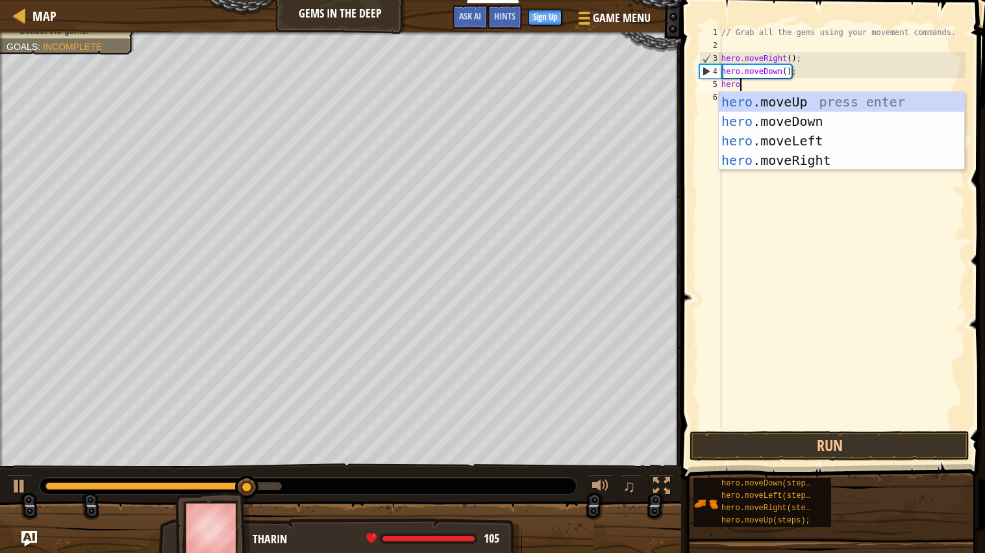
type textarea "hero."
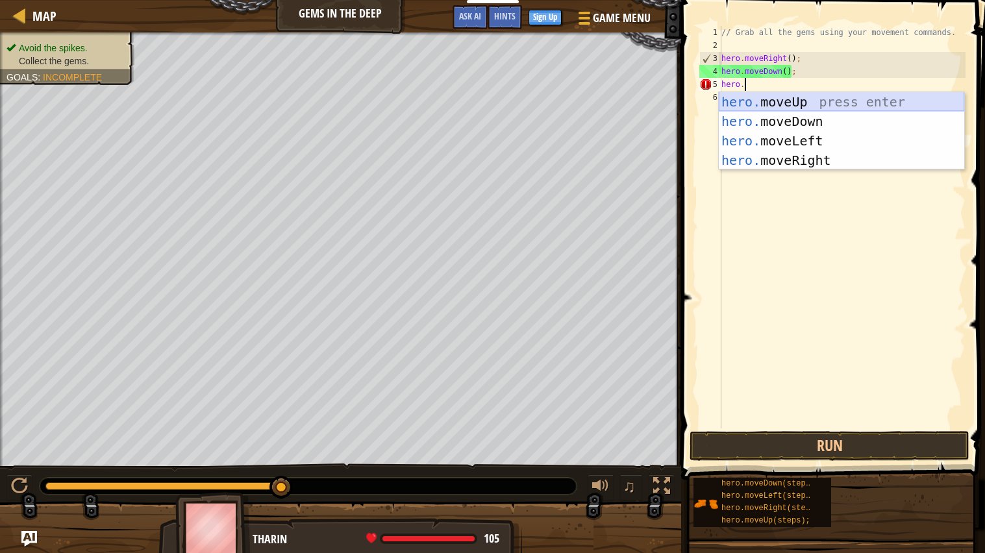
click at [765, 106] on div "hero. moveUp press enter hero. moveDown press enter hero. moveLeft press enter …" at bounding box center [840, 150] width 245 height 117
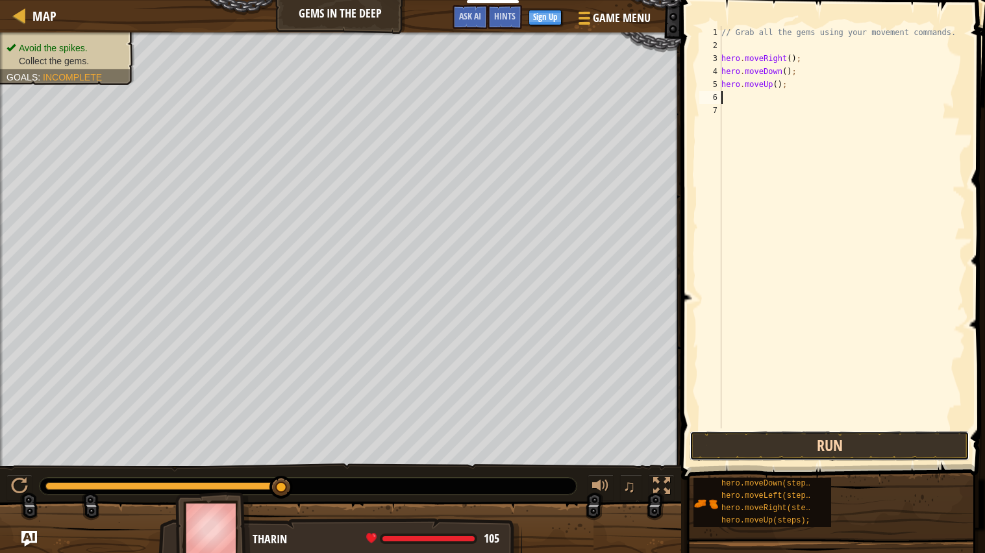
click at [817, 443] on button "Run" at bounding box center [829, 446] width 280 height 30
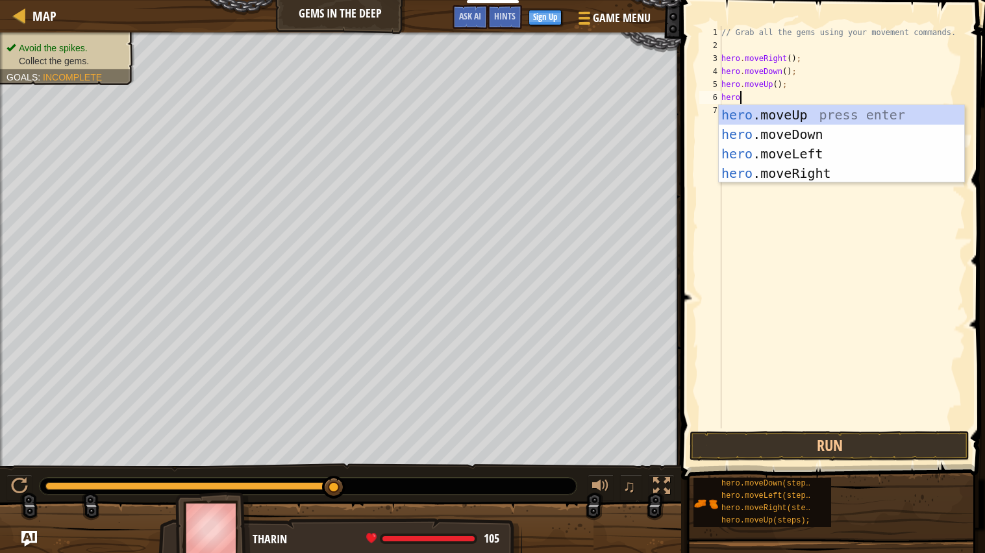
type textarea "hero."
click at [746, 115] on div "hero. moveUp press enter hero. moveDown press enter hero. moveLeft press enter …" at bounding box center [840, 163] width 245 height 117
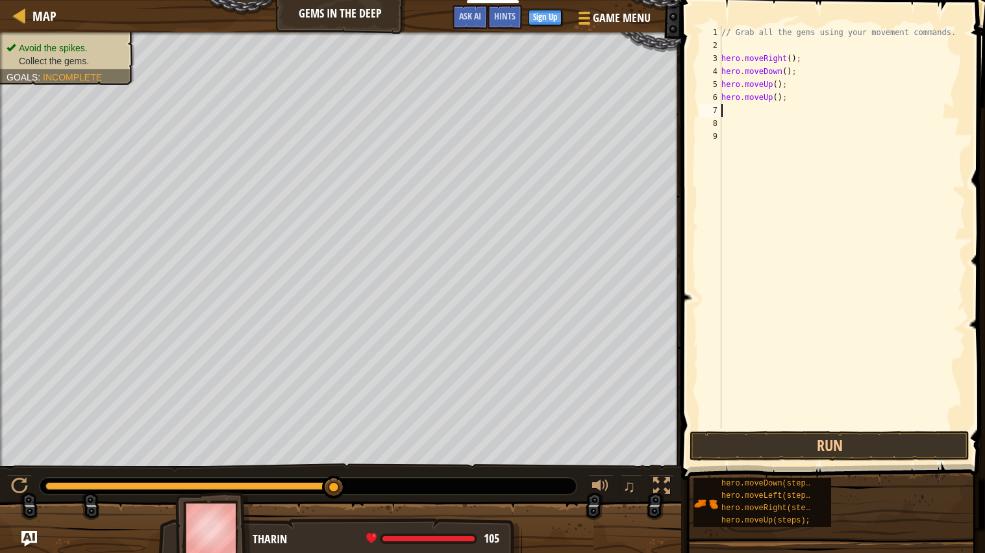
click at [726, 107] on div "// Grab all the gems using your movement commands. hero . moveRight ( ) ; hero …" at bounding box center [841, 240] width 247 height 428
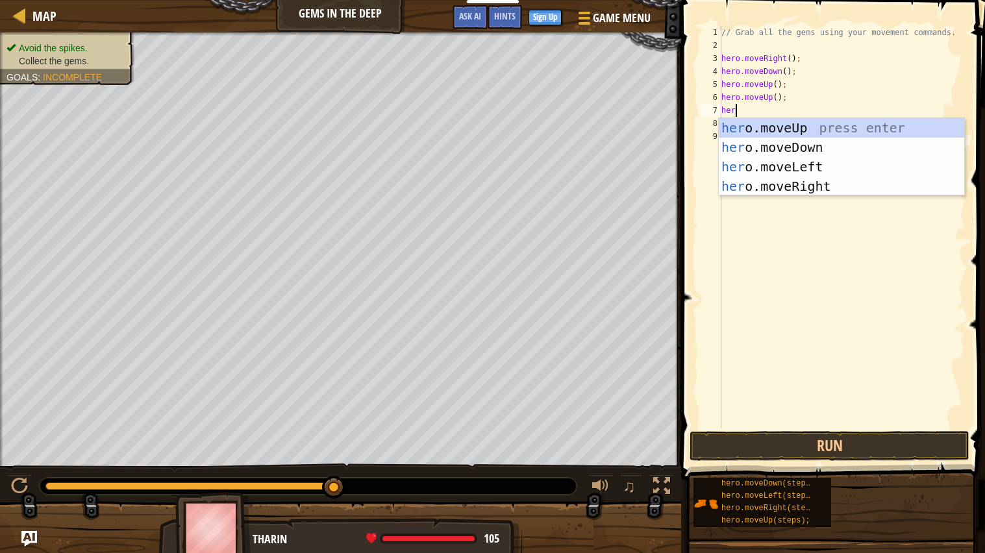
scroll to position [5, 1]
type textarea "hero."
click at [774, 181] on div "hero. moveUp press enter hero. moveDown press enter hero. moveLeft press enter …" at bounding box center [840, 176] width 245 height 117
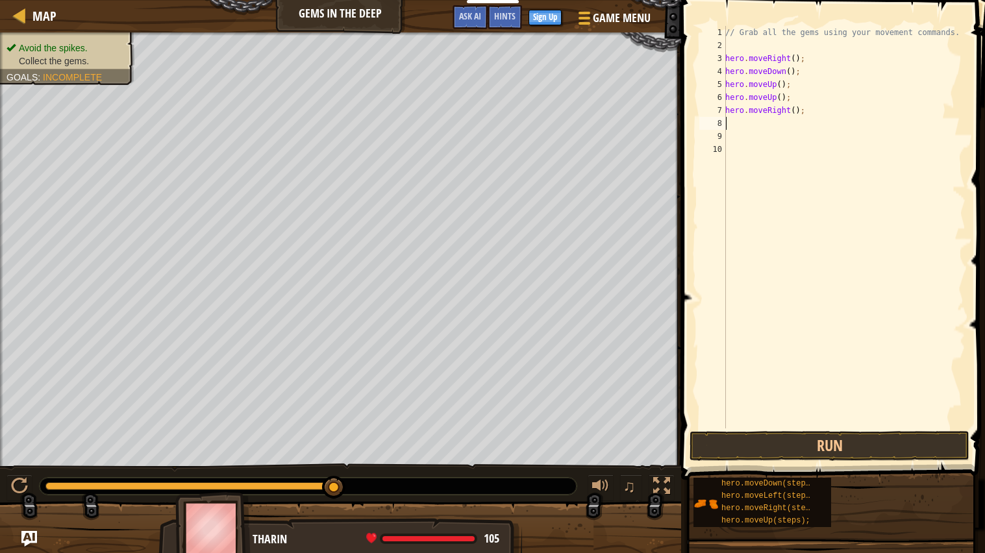
scroll to position [5, 0]
click at [726, 123] on div "// Grab all the gems using your movement commands. hero . moveRight ( ) ; hero …" at bounding box center [843, 240] width 243 height 428
click at [730, 129] on div "// Grab all the gems using your movement commands. hero . moveRight ( ) ; hero …" at bounding box center [843, 240] width 243 height 428
click at [726, 127] on div "// Grab all the gems using your movement commands. hero . moveRight ( ) ; hero …" at bounding box center [843, 240] width 243 height 428
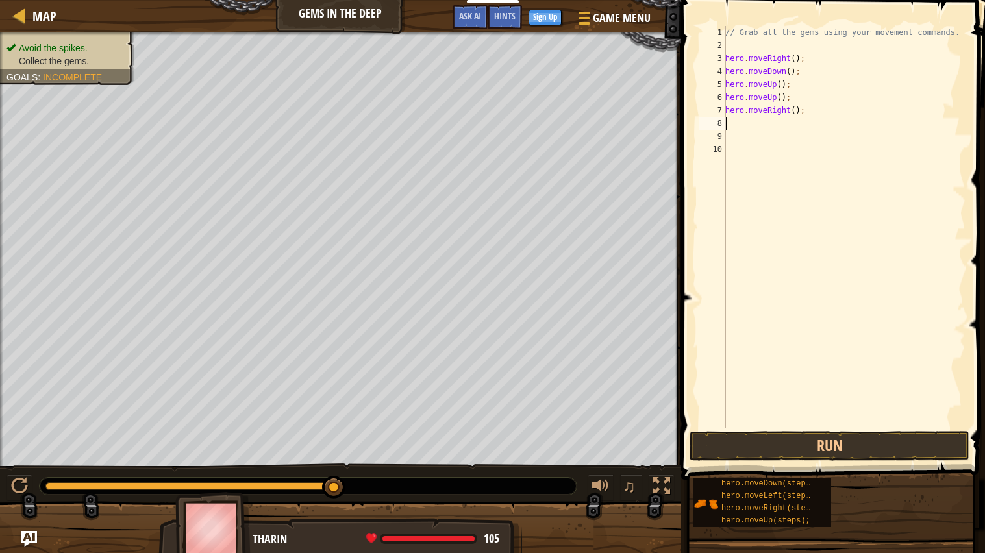
click at [726, 127] on div "// Grab all the gems using your movement commands. hero . moveRight ( ) ; hero …" at bounding box center [843, 240] width 243 height 428
click at [737, 122] on div "// Grab all the gems using your movement commands. hero . moveRight ( ) ; hero …" at bounding box center [843, 227] width 243 height 402
click at [737, 122] on div "// Grab all the gems using your movement commands. hero . moveRight ( ) ; hero …" at bounding box center [843, 240] width 243 height 428
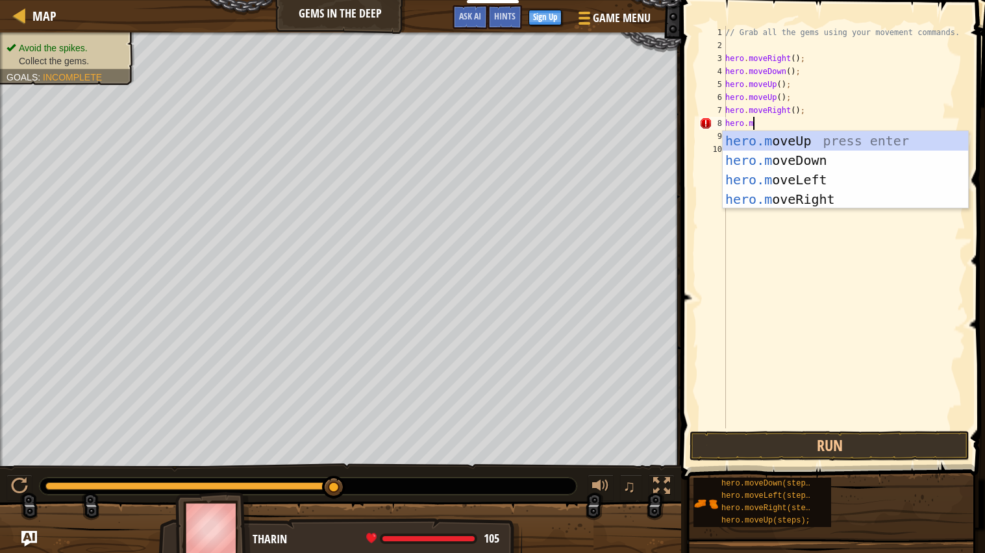
scroll to position [5, 2]
type textarea "hero.mover"
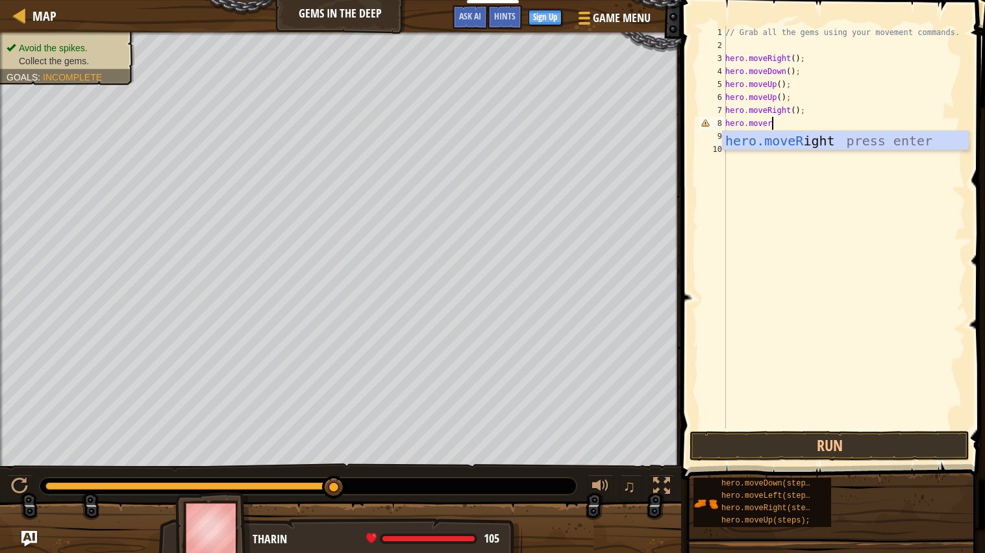
scroll to position [5, 3]
click at [778, 136] on div "hero.moveR ight press enter" at bounding box center [844, 160] width 245 height 58
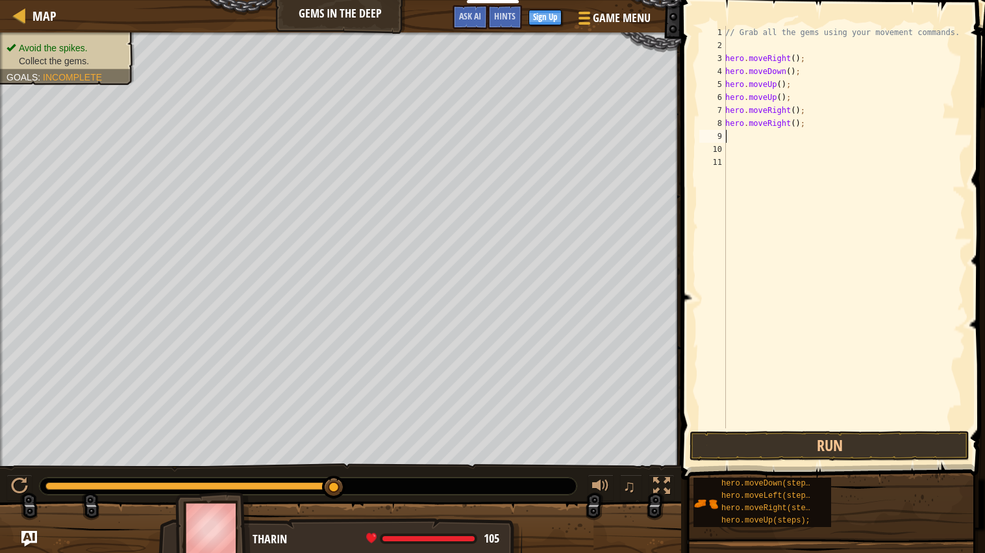
click at [819, 424] on div "// Grab all the gems using your movement commands. hero . moveRight ( ) ; hero …" at bounding box center [843, 240] width 243 height 428
click at [818, 432] on button "Run" at bounding box center [829, 446] width 280 height 30
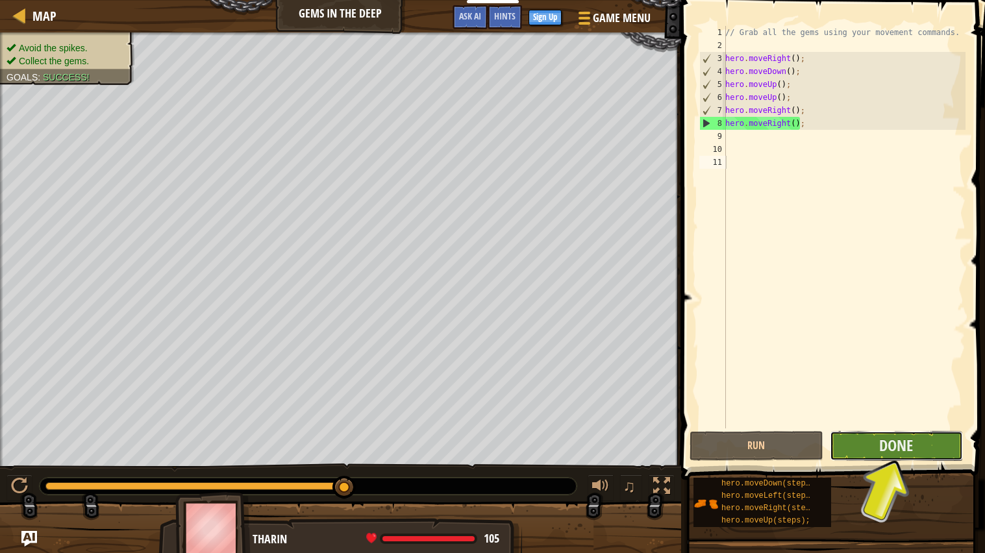
click at [924, 443] on button "Done" at bounding box center [895, 446] width 133 height 30
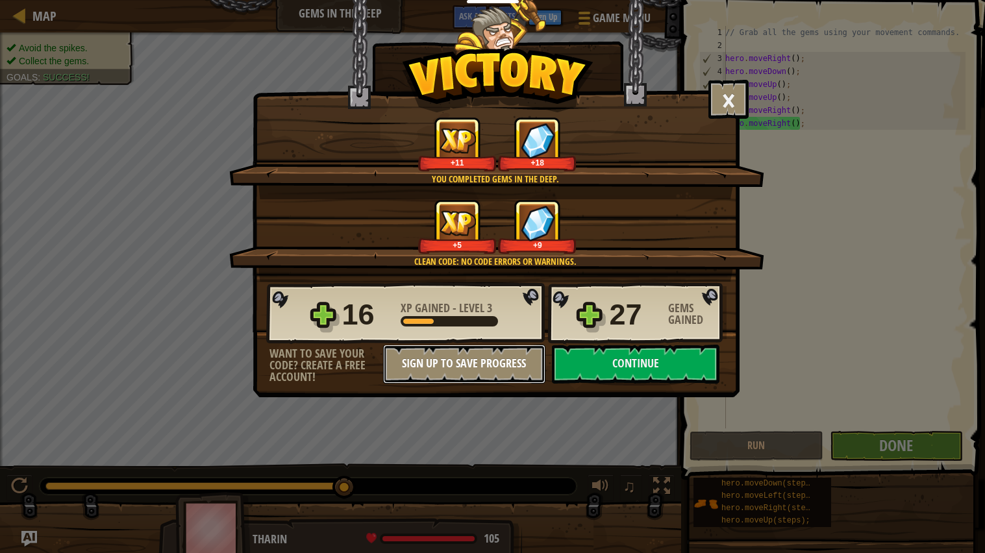
click at [476, 364] on button "Sign Up to Save Progress" at bounding box center [464, 364] width 162 height 39
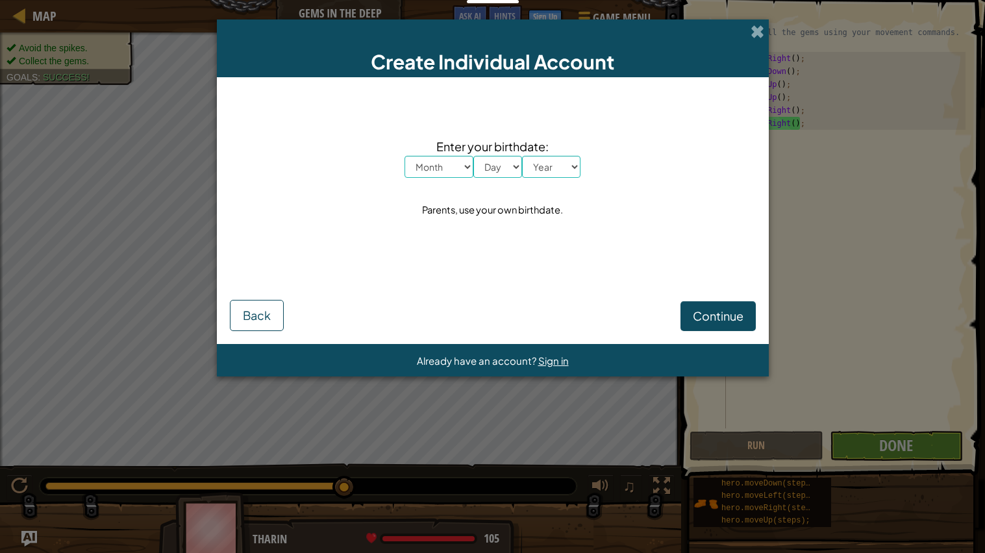
click at [426, 168] on select "Month January February March April May June July August September October Novem…" at bounding box center [438, 167] width 69 height 22
select select "2"
click at [404, 156] on select "Month January February March April May June July August September October Novem…" at bounding box center [438, 167] width 69 height 22
click at [501, 165] on select "Day 1 2 3 4 5 6 7 8 9 10 11 12 13 14 15 16 17 18 19 20 21 22 23 24 25 26 27 28 …" at bounding box center [497, 167] width 49 height 22
select select "19"
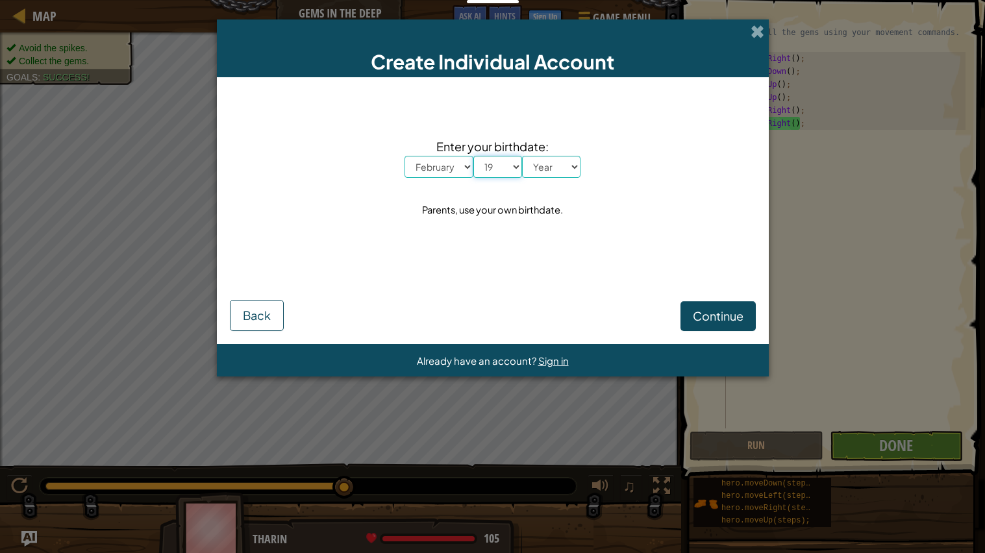
click at [473, 156] on select "Day 1 2 3 4 5 6 7 8 9 10 11 12 13 14 15 16 17 18 19 20 21 22 23 24 25 26 27 28 …" at bounding box center [497, 167] width 49 height 22
click at [539, 149] on span "Enter your birthdate:" at bounding box center [492, 146] width 176 height 19
click at [541, 160] on select "Year [DATE] 2024 2023 2022 2021 2020 2019 2018 2017 2016 2015 2014 2013 2012 20…" at bounding box center [551, 167] width 58 height 22
select select "2015"
click at [522, 156] on select "Year [DATE] 2024 2023 2022 2021 2020 2019 2018 2017 2016 2015 2014 2013 2012 20…" at bounding box center [551, 167] width 58 height 22
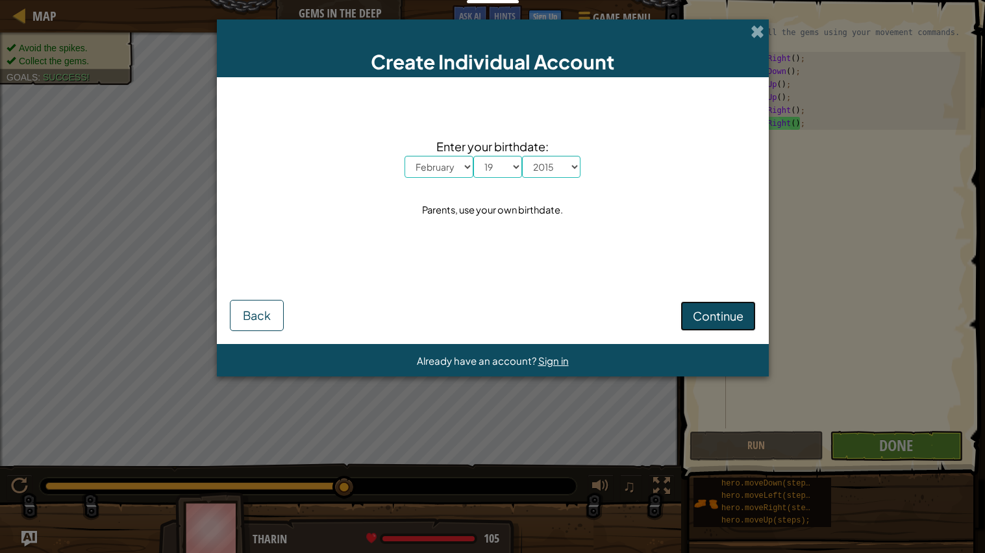
click at [720, 321] on span "Continue" at bounding box center [718, 315] width 51 height 15
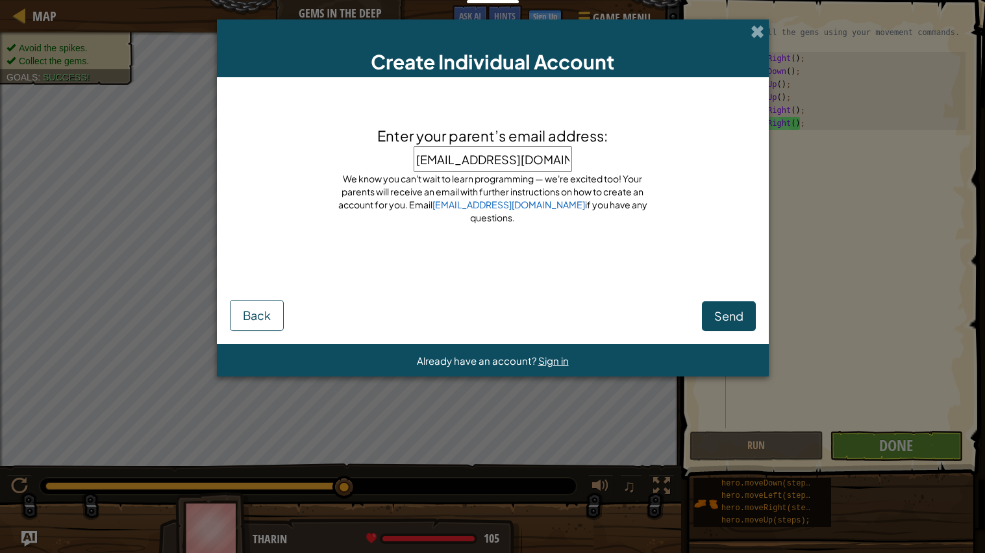
type input "[EMAIL_ADDRESS][DOMAIN_NAME]"
click button "Send" at bounding box center [729, 316] width 54 height 30
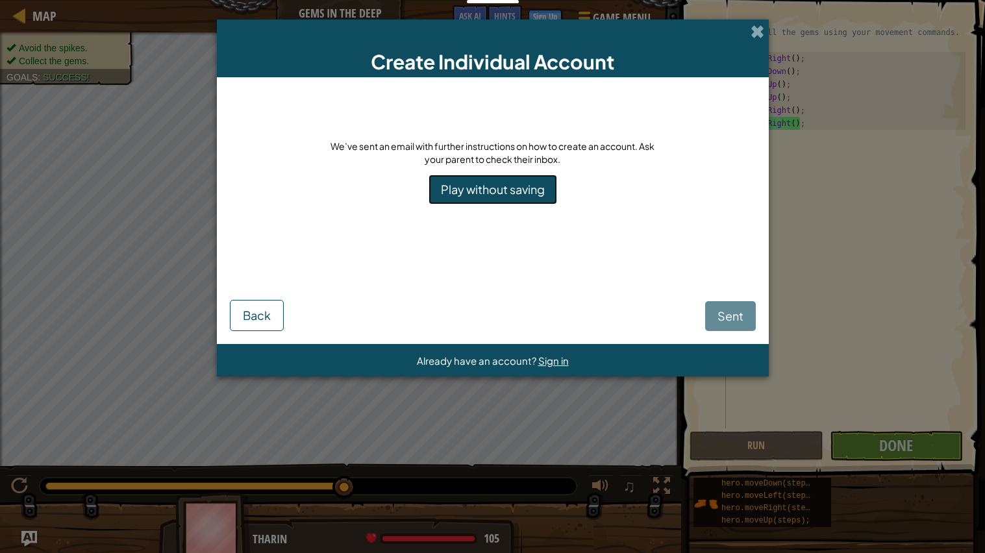
click at [544, 199] on link "Play without saving" at bounding box center [492, 190] width 129 height 30
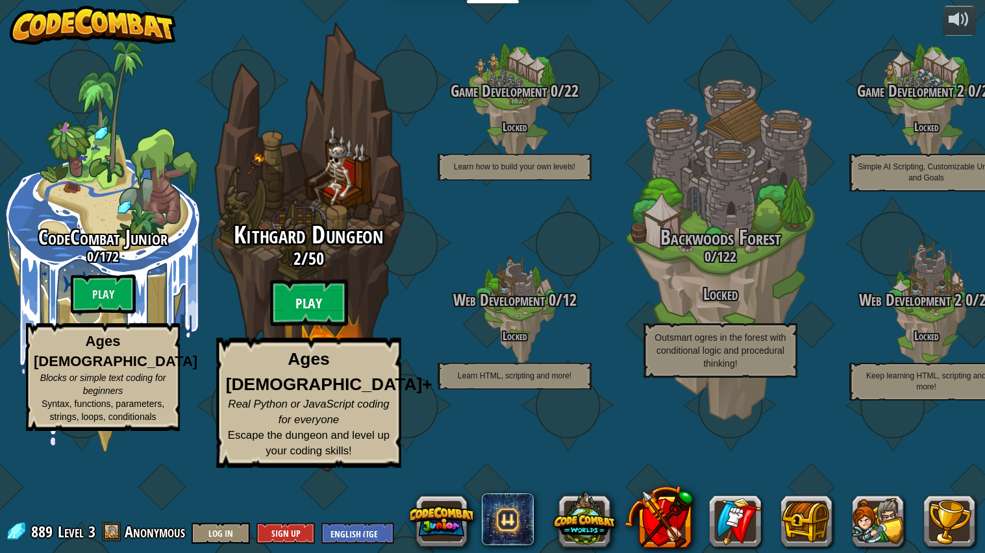
click at [297, 326] on btn "Play" at bounding box center [309, 303] width 78 height 47
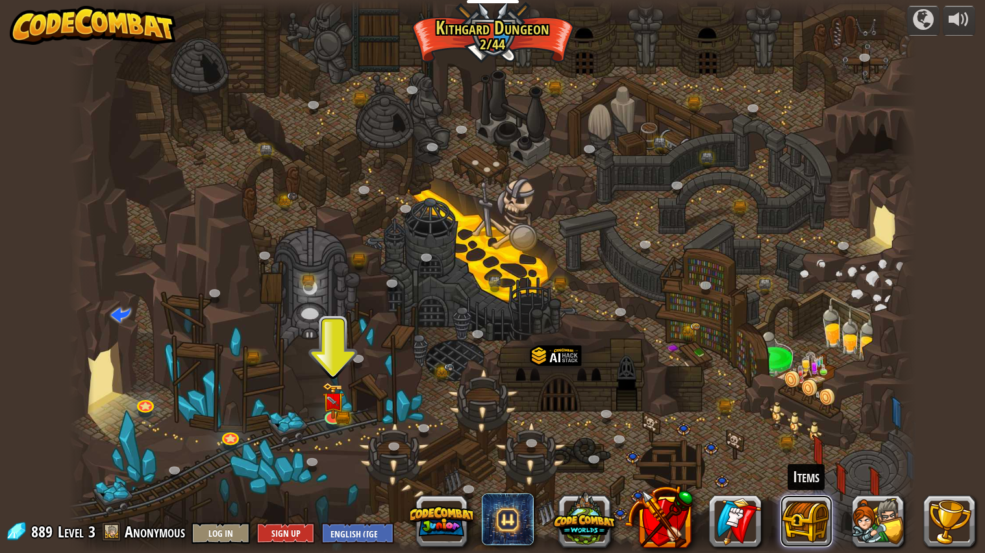
click at [798, 443] on button at bounding box center [806, 521] width 52 height 52
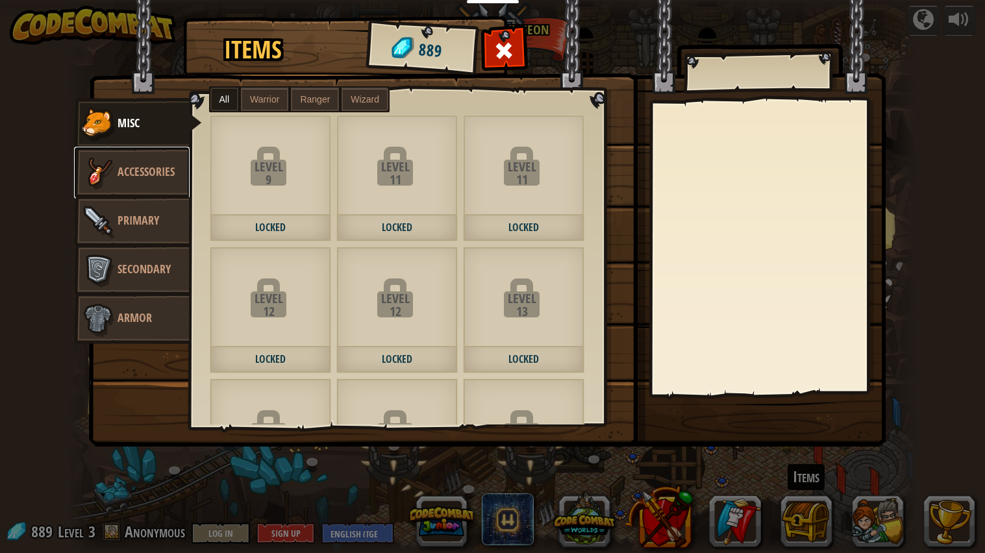
click at [155, 167] on span "Accessories" at bounding box center [145, 172] width 57 height 16
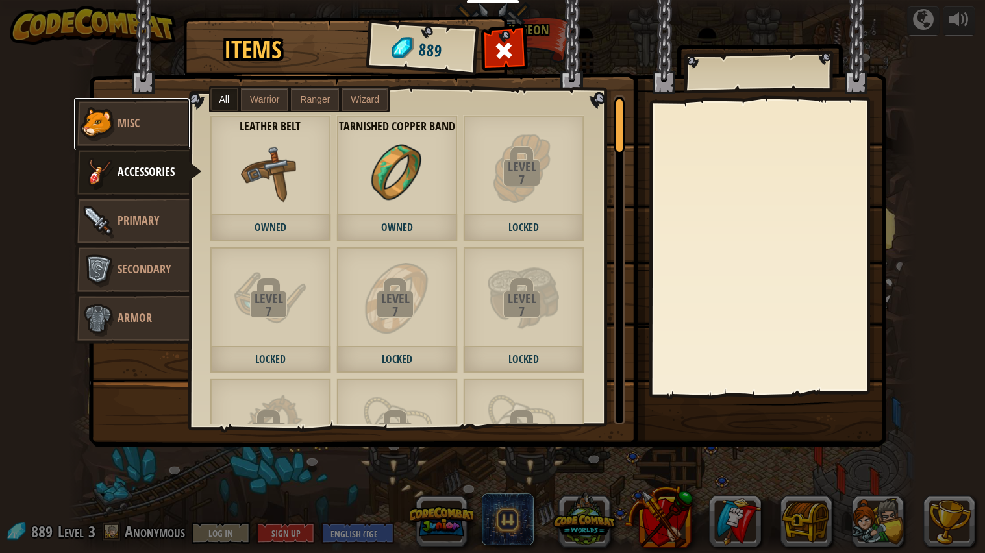
click at [130, 135] on link "Misc" at bounding box center [132, 124] width 116 height 52
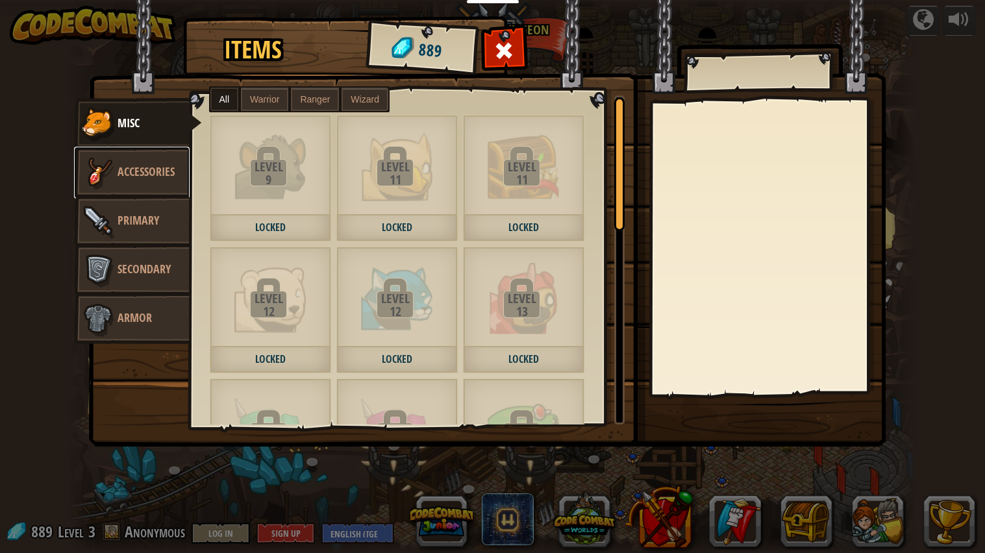
click at [127, 164] on span "Accessories" at bounding box center [145, 172] width 57 height 16
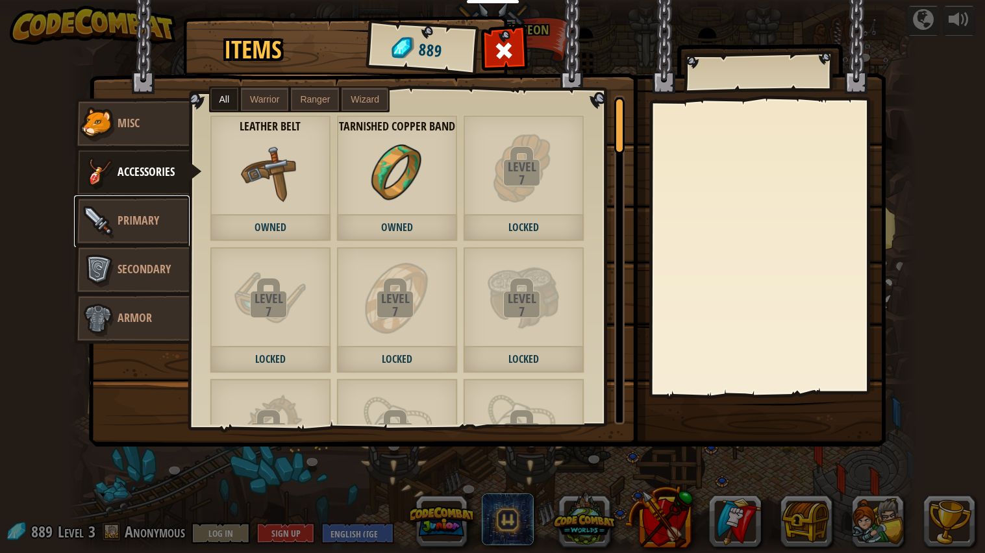
click at [143, 215] on span "Primary" at bounding box center [138, 220] width 42 height 16
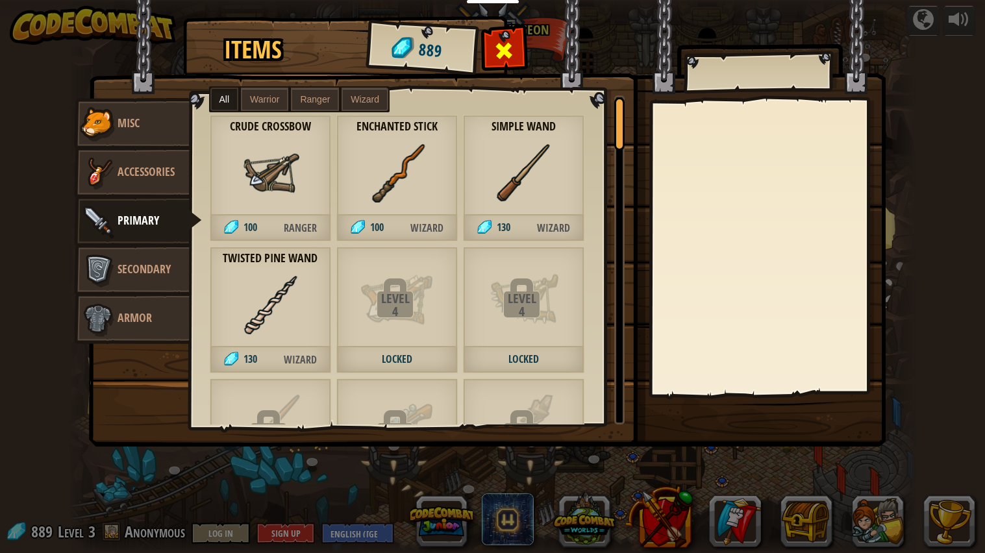
click at [498, 36] on div at bounding box center [504, 54] width 41 height 41
